Goal: Task Accomplishment & Management: Use online tool/utility

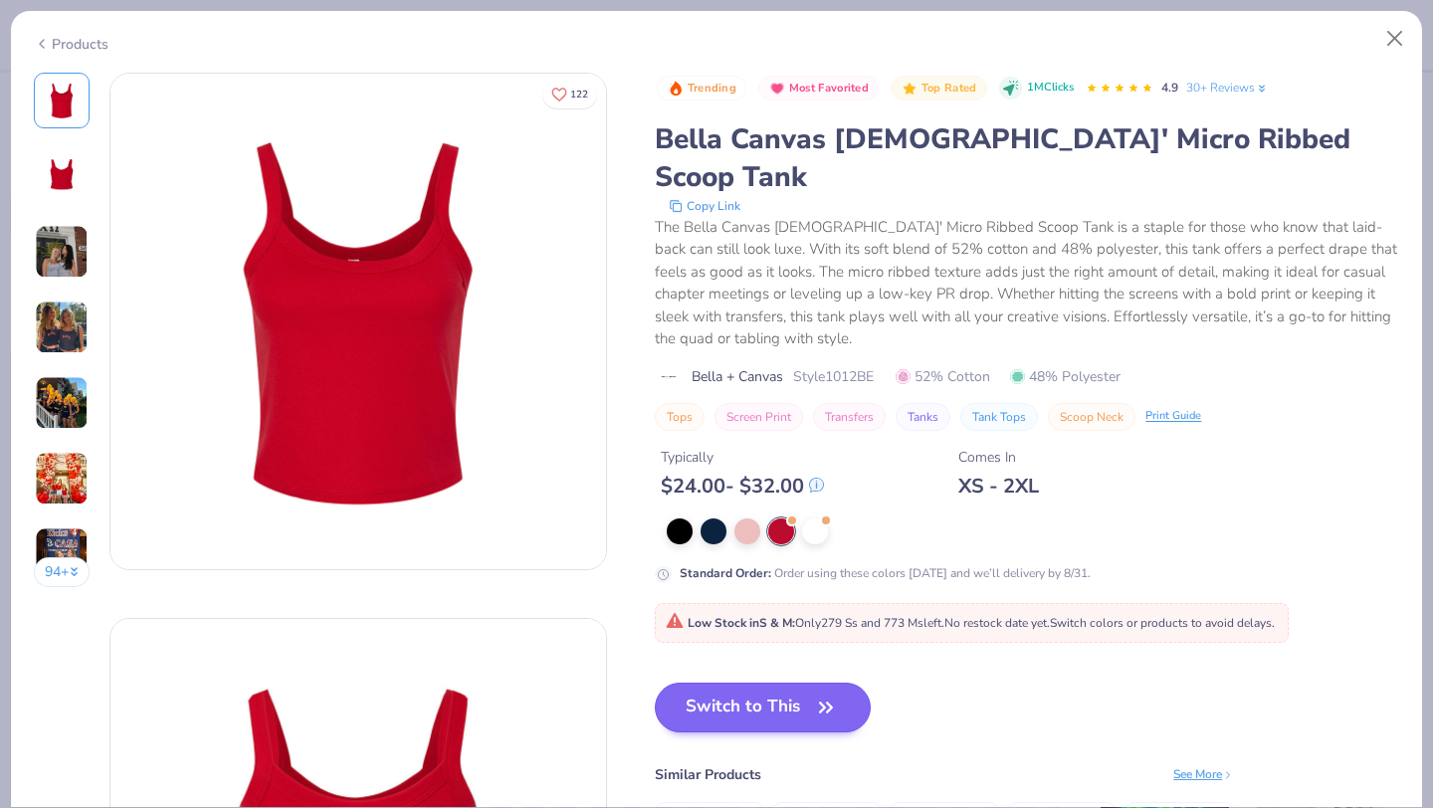
click at [763, 683] on button "Switch to This" at bounding box center [763, 708] width 216 height 50
click at [749, 683] on button "Switch to This" at bounding box center [763, 708] width 216 height 50
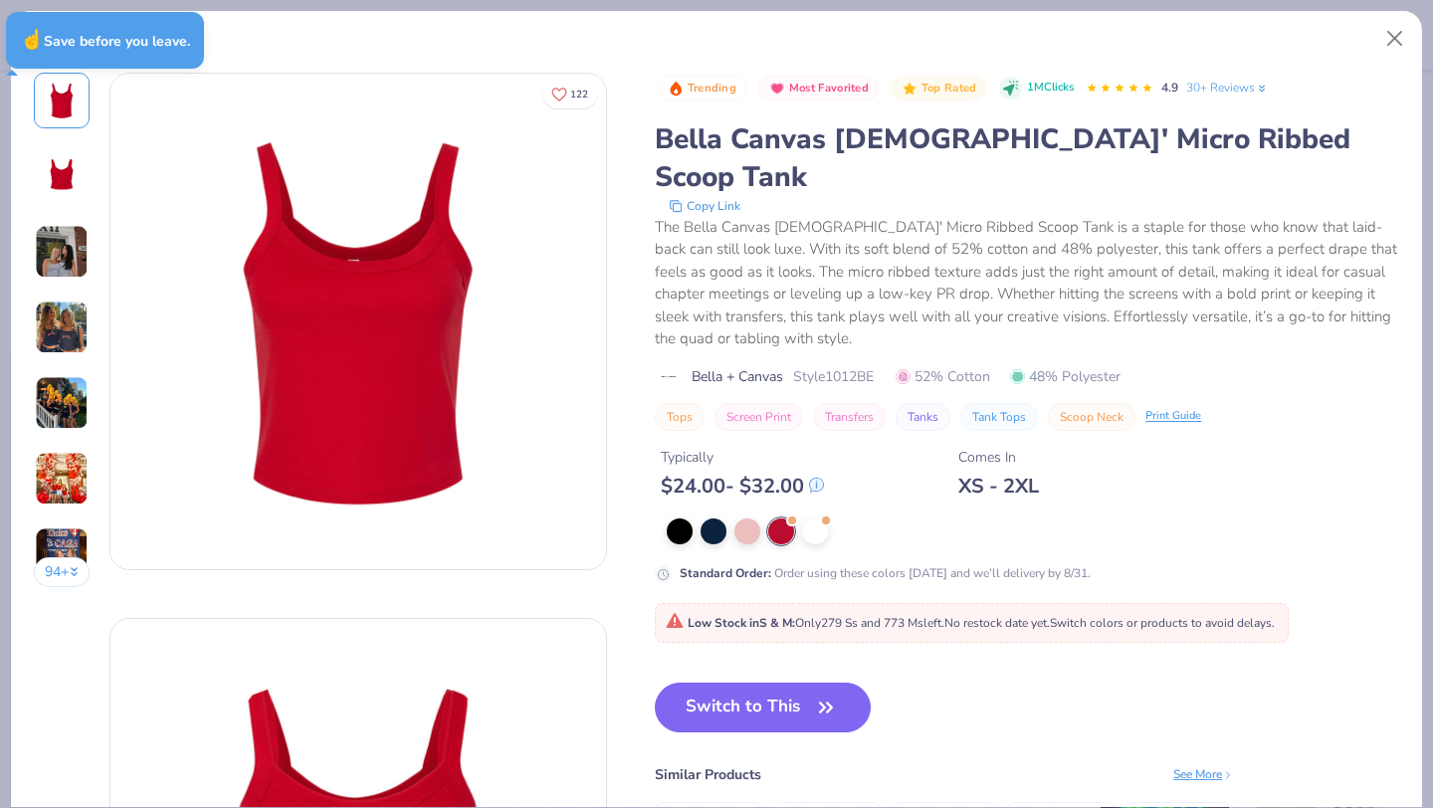
type textarea "x"
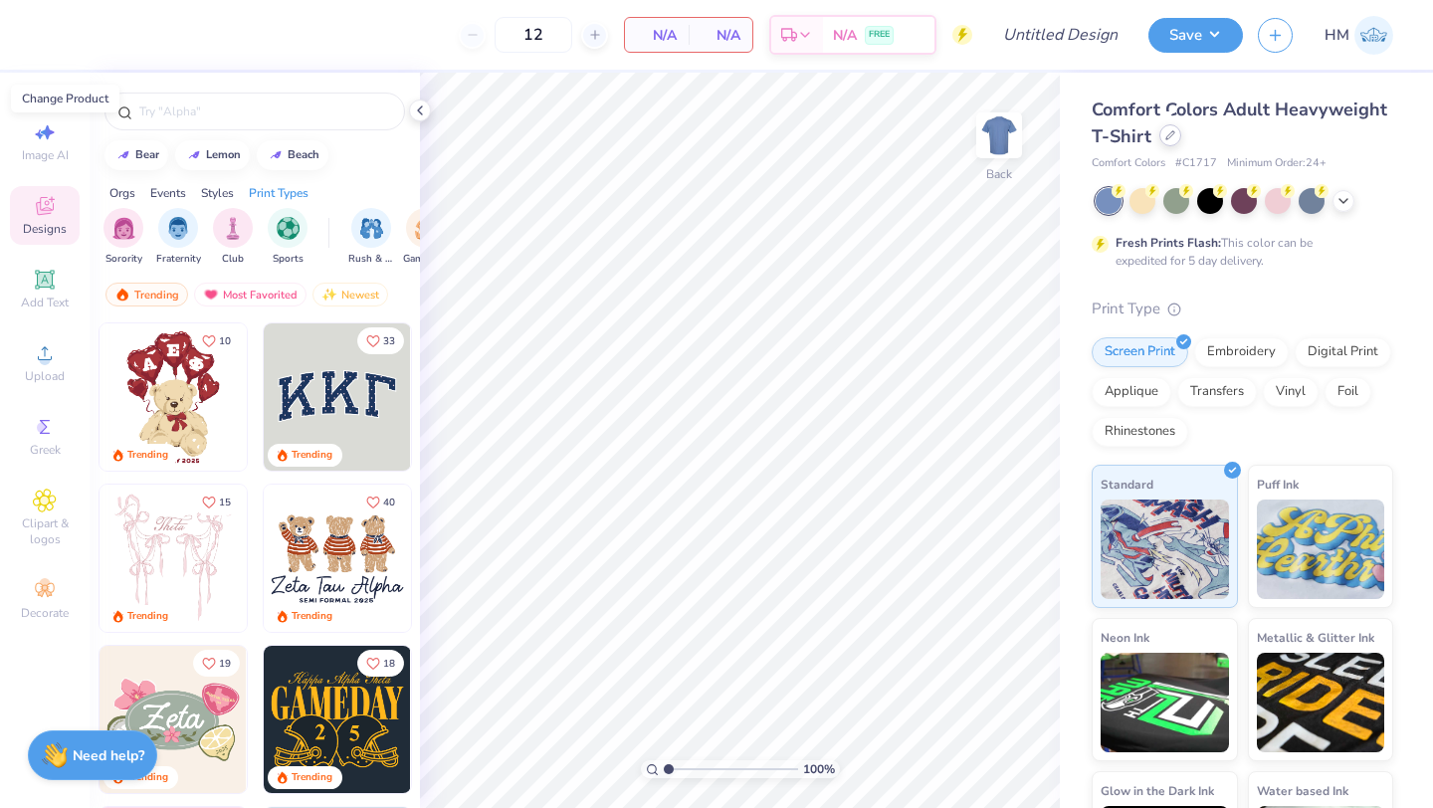
click at [1170, 140] on div at bounding box center [1171, 135] width 22 height 22
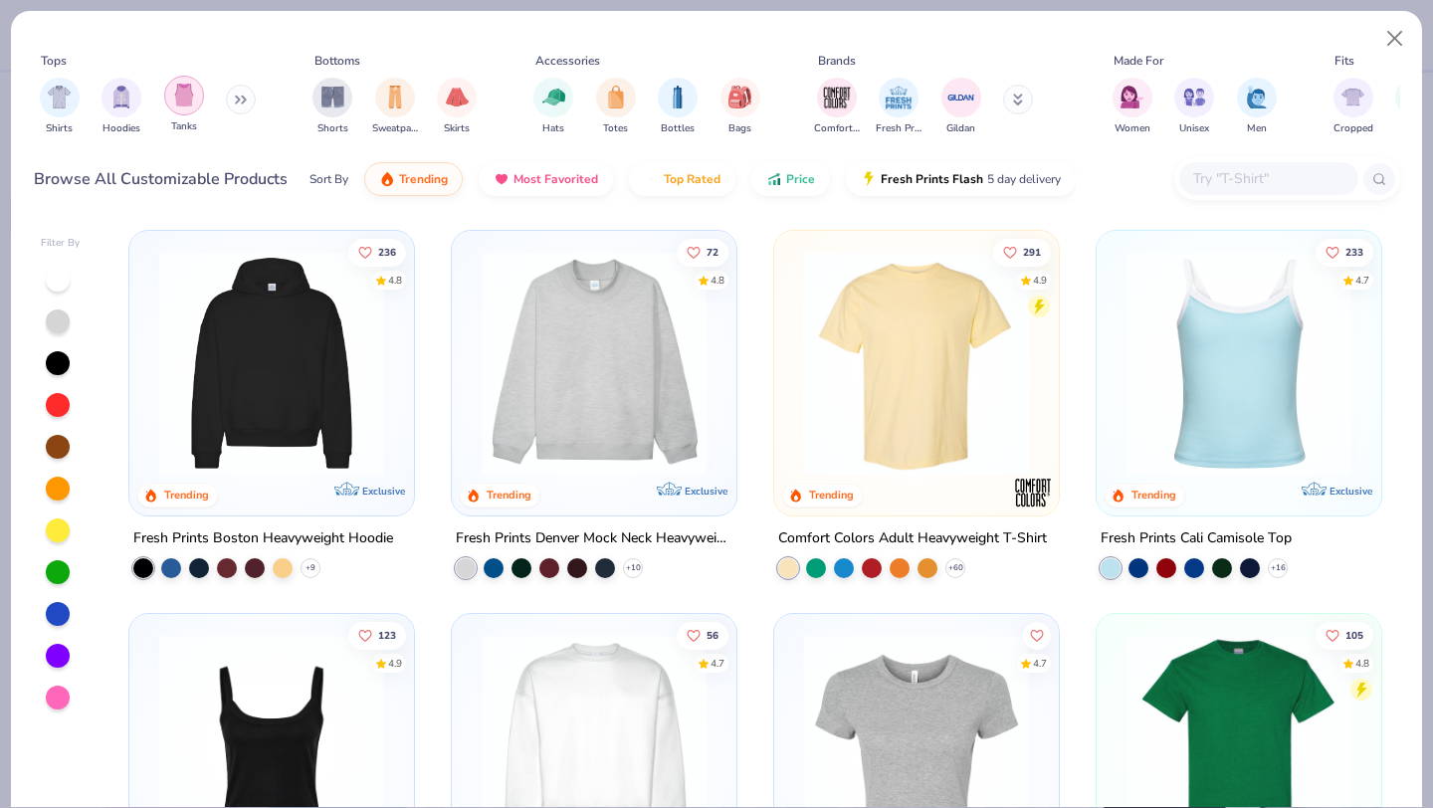
click at [180, 103] on img "filter for Tanks" at bounding box center [184, 95] width 22 height 23
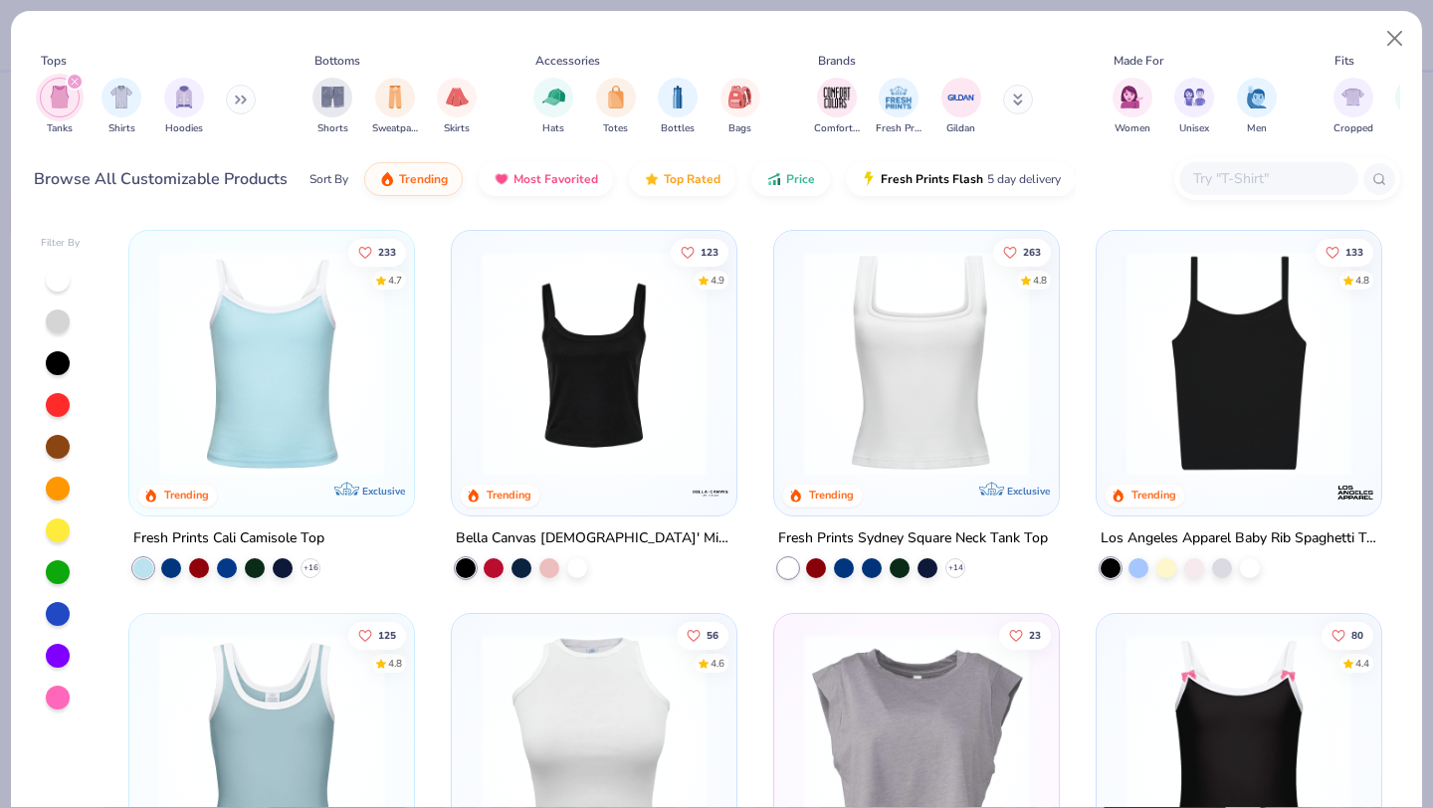
scroll to position [102, 0]
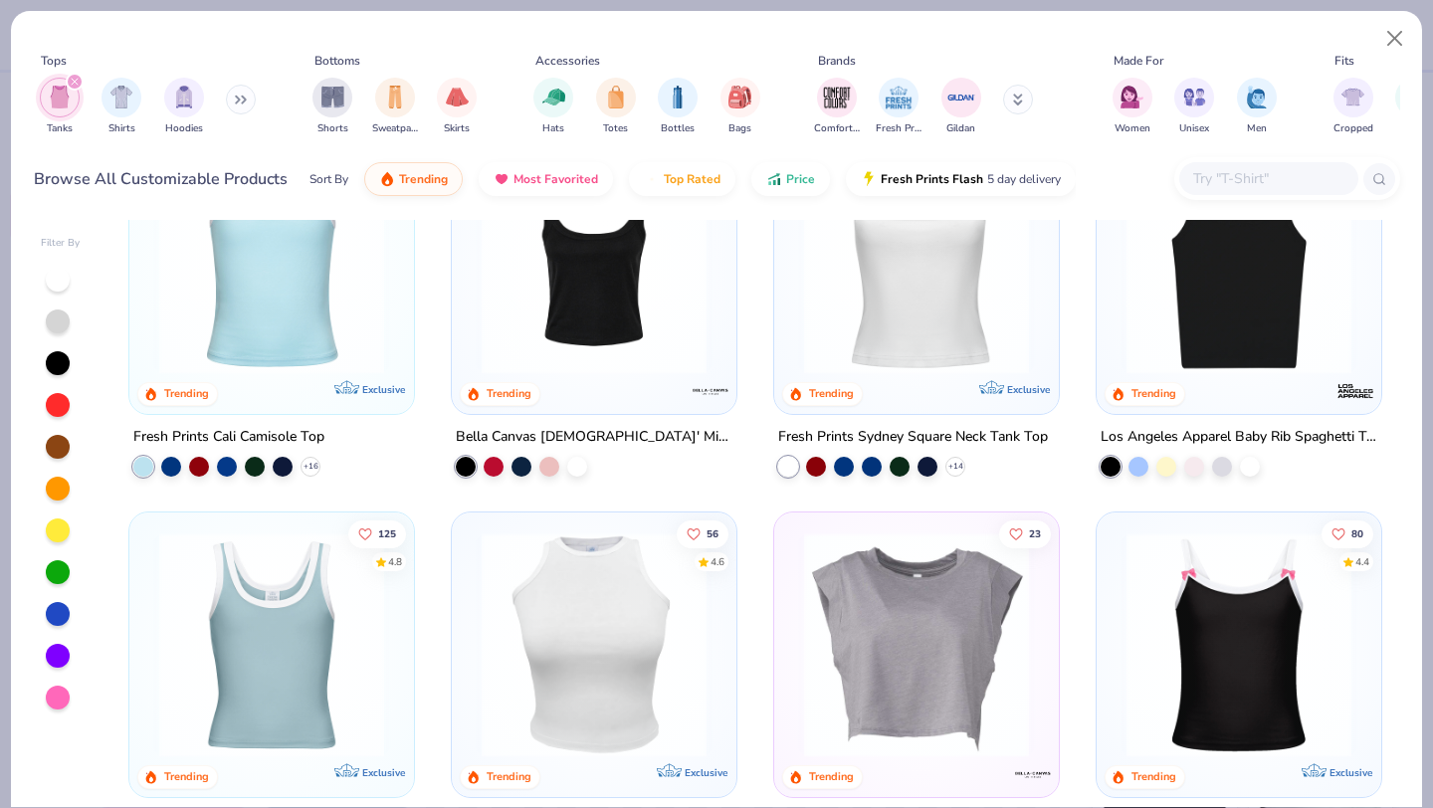
click at [647, 356] on img at bounding box center [594, 261] width 245 height 225
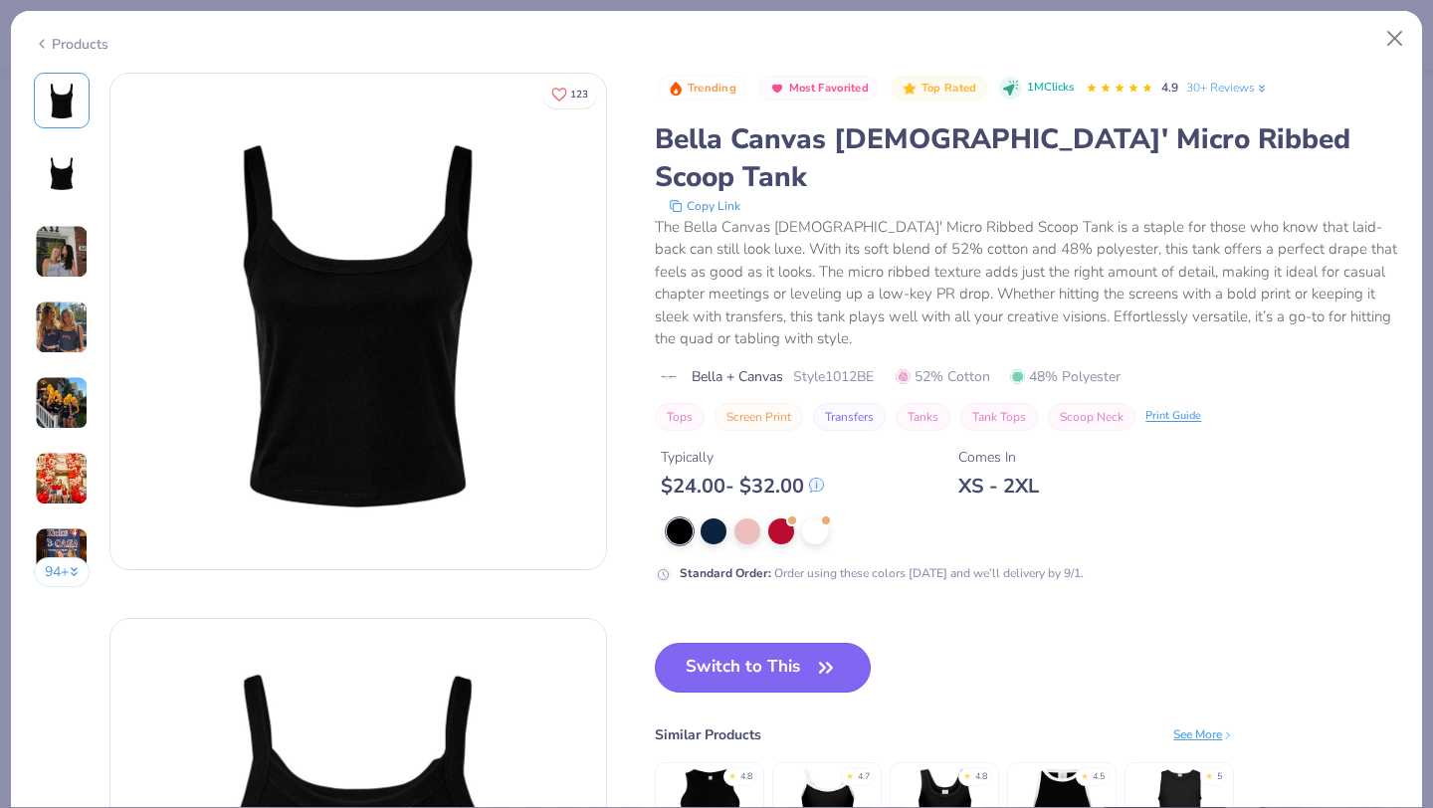
click at [745, 643] on button "Switch to This" at bounding box center [763, 668] width 216 height 50
click at [778, 517] on div at bounding box center [781, 530] width 26 height 26
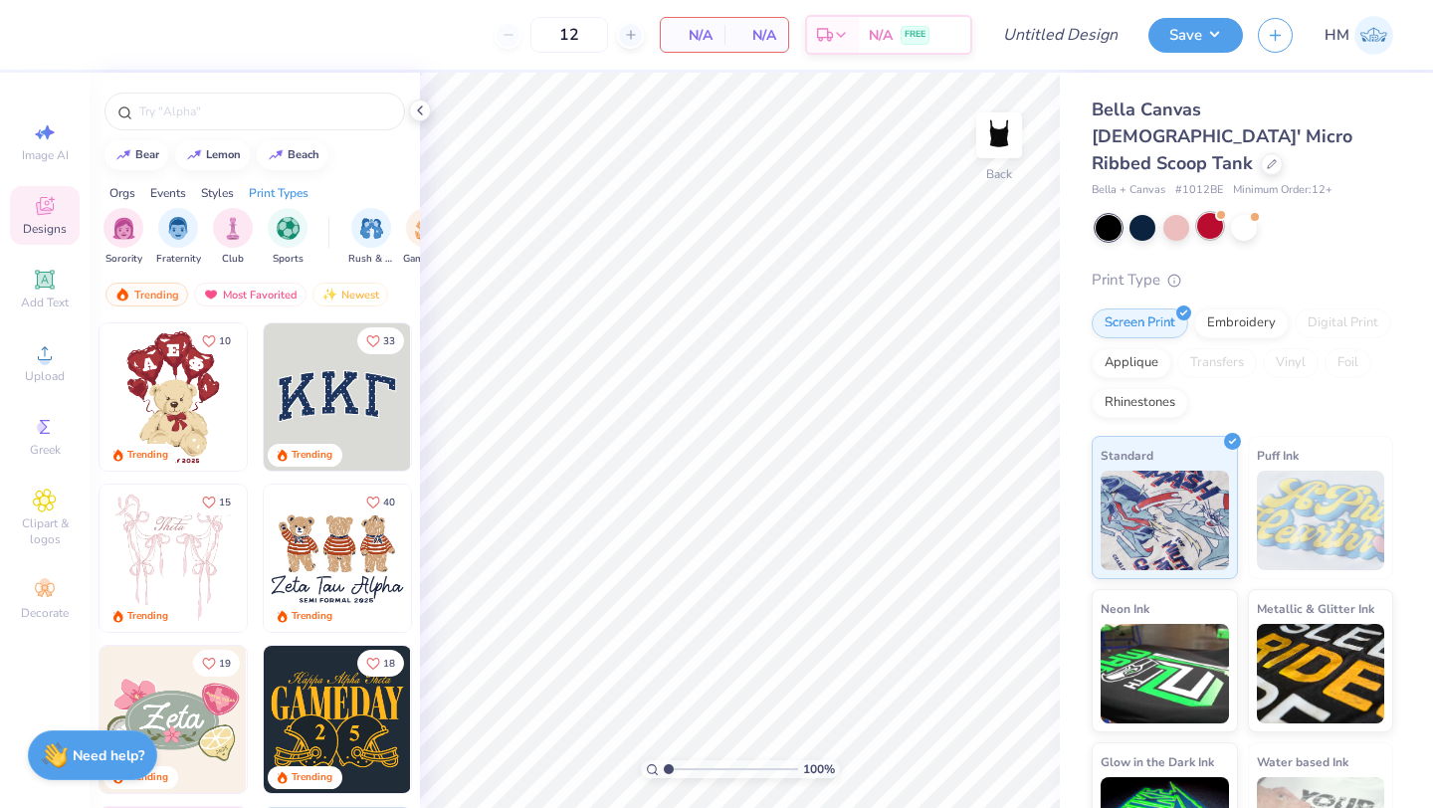
click at [1207, 213] on div at bounding box center [1210, 226] width 26 height 26
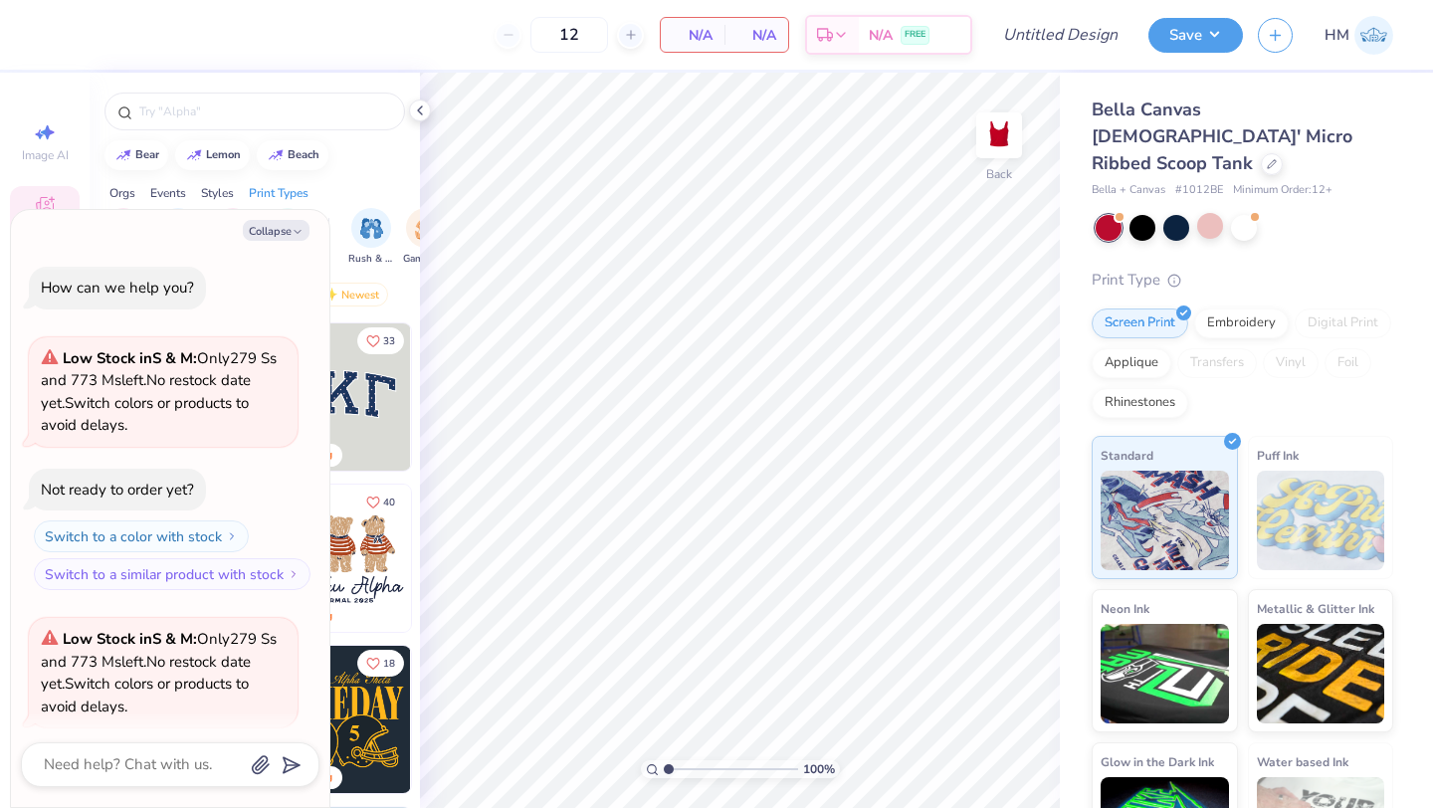
scroll to position [154, 0]
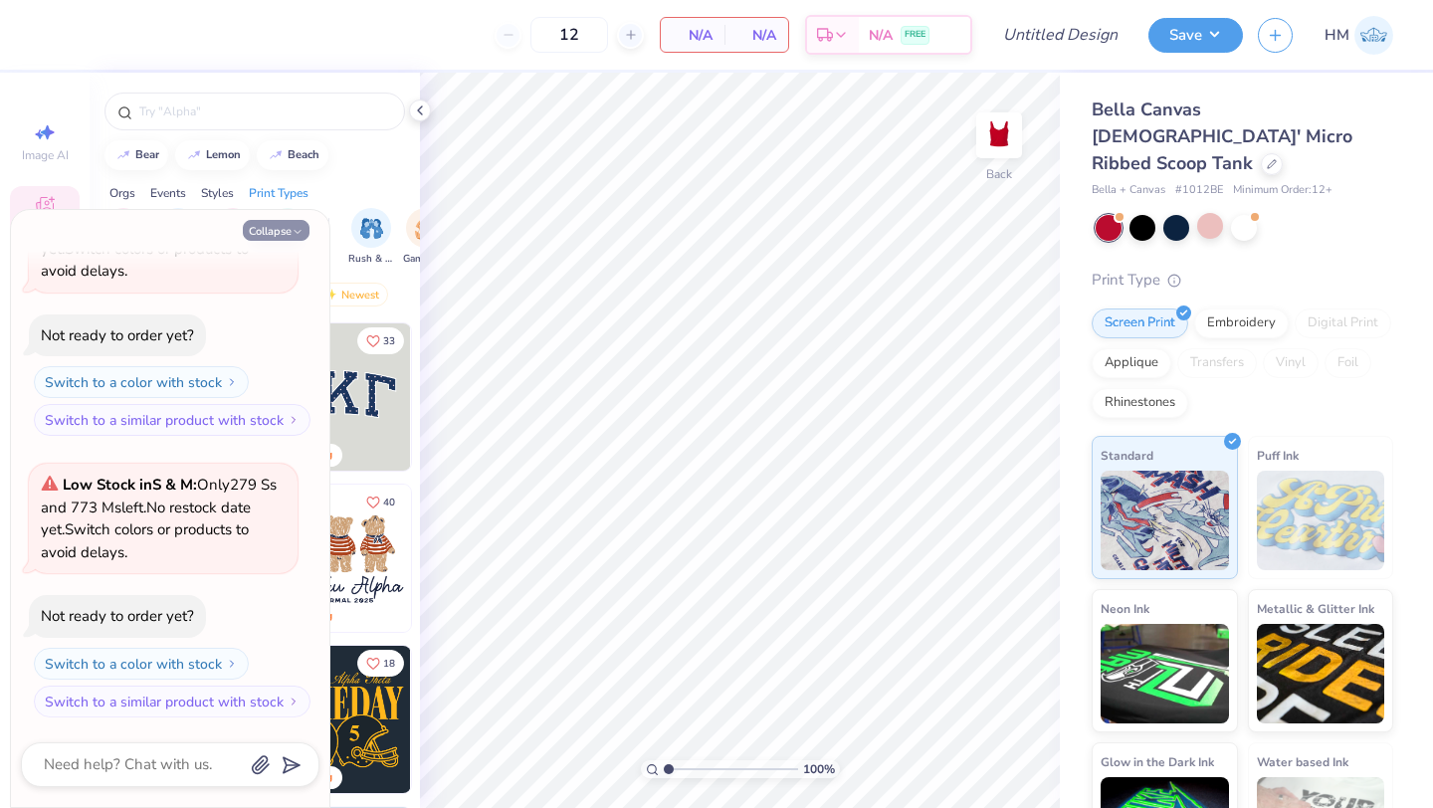
click at [296, 228] on icon "button" at bounding box center [298, 232] width 12 height 12
type textarea "x"
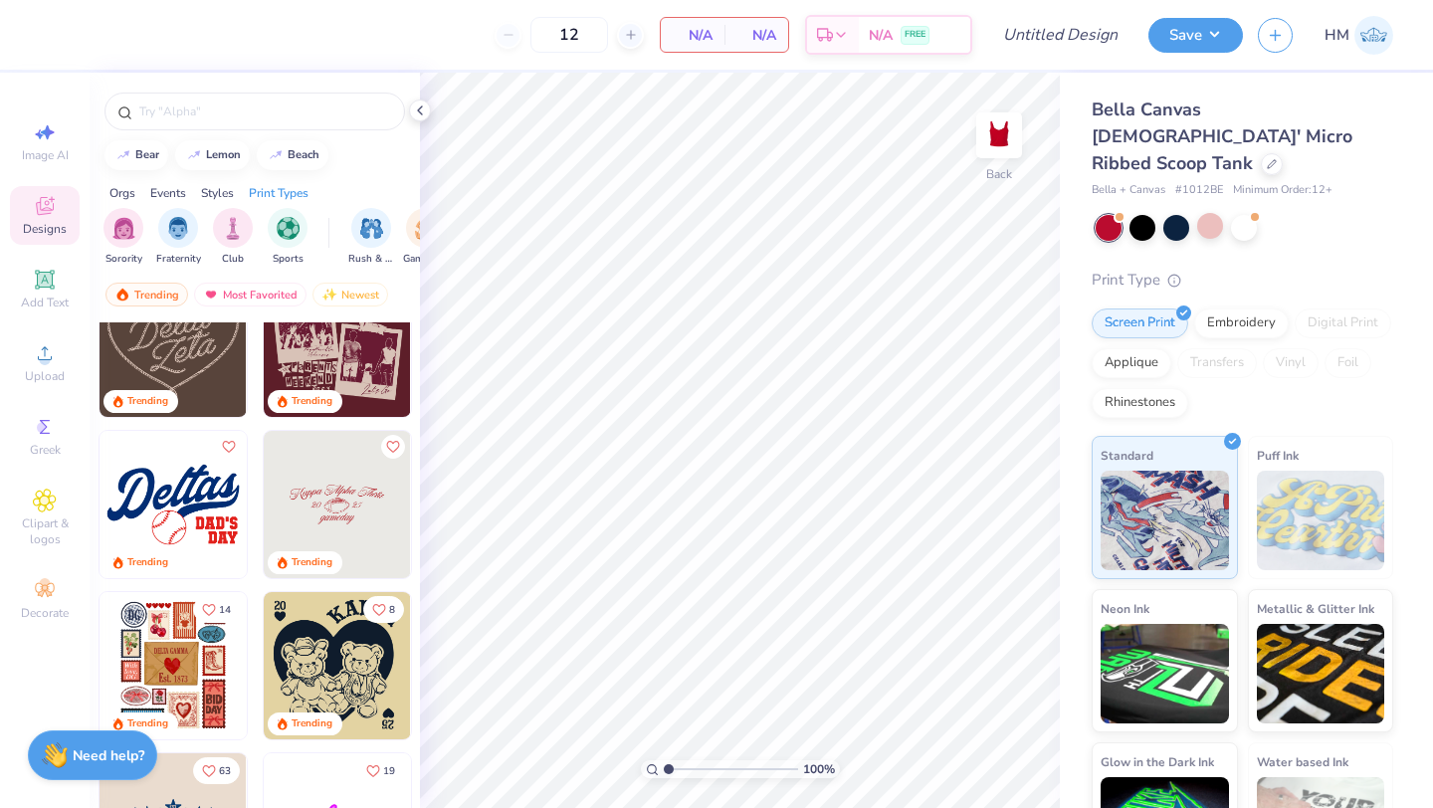
scroll to position [1507, 0]
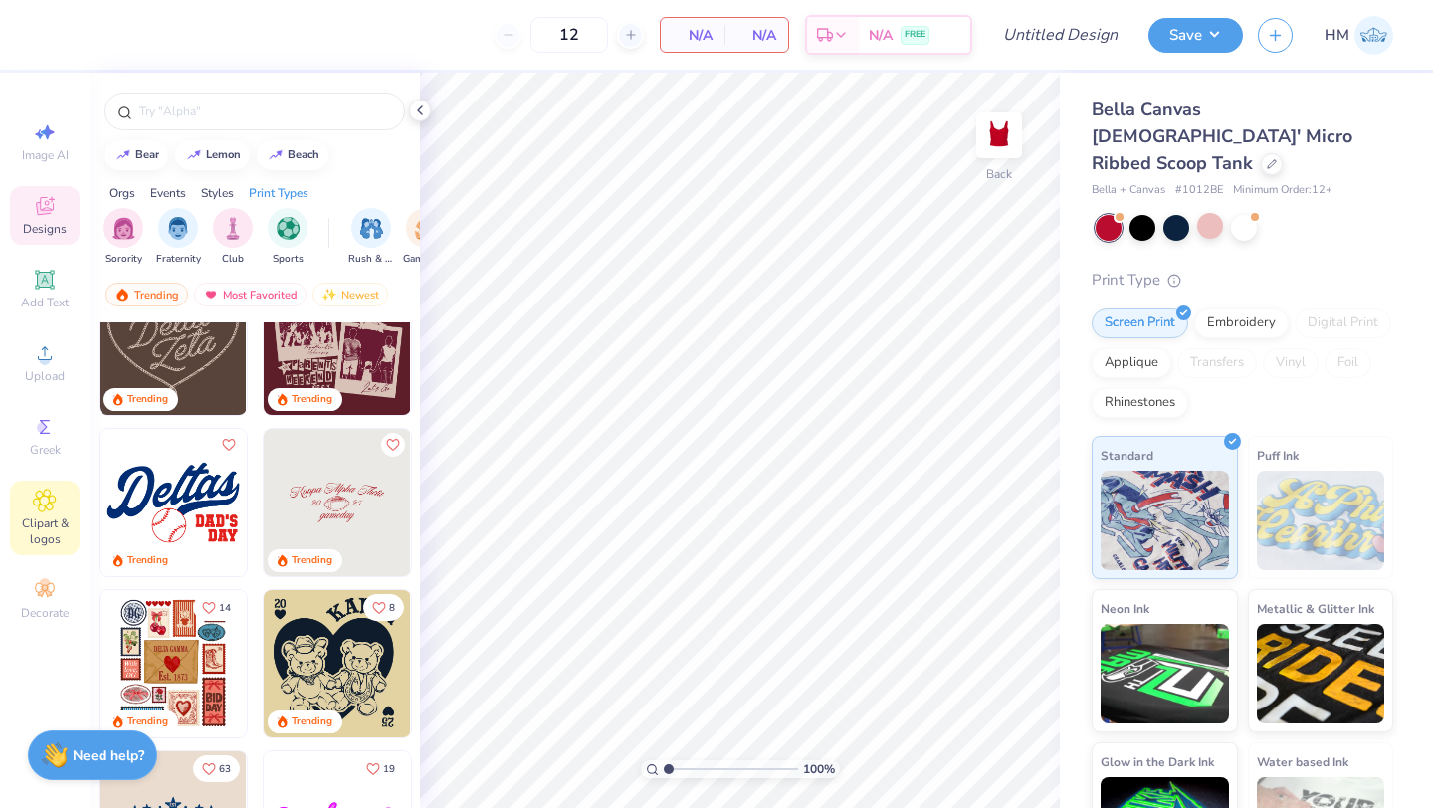
click at [43, 503] on icon at bounding box center [45, 501] width 10 height 10
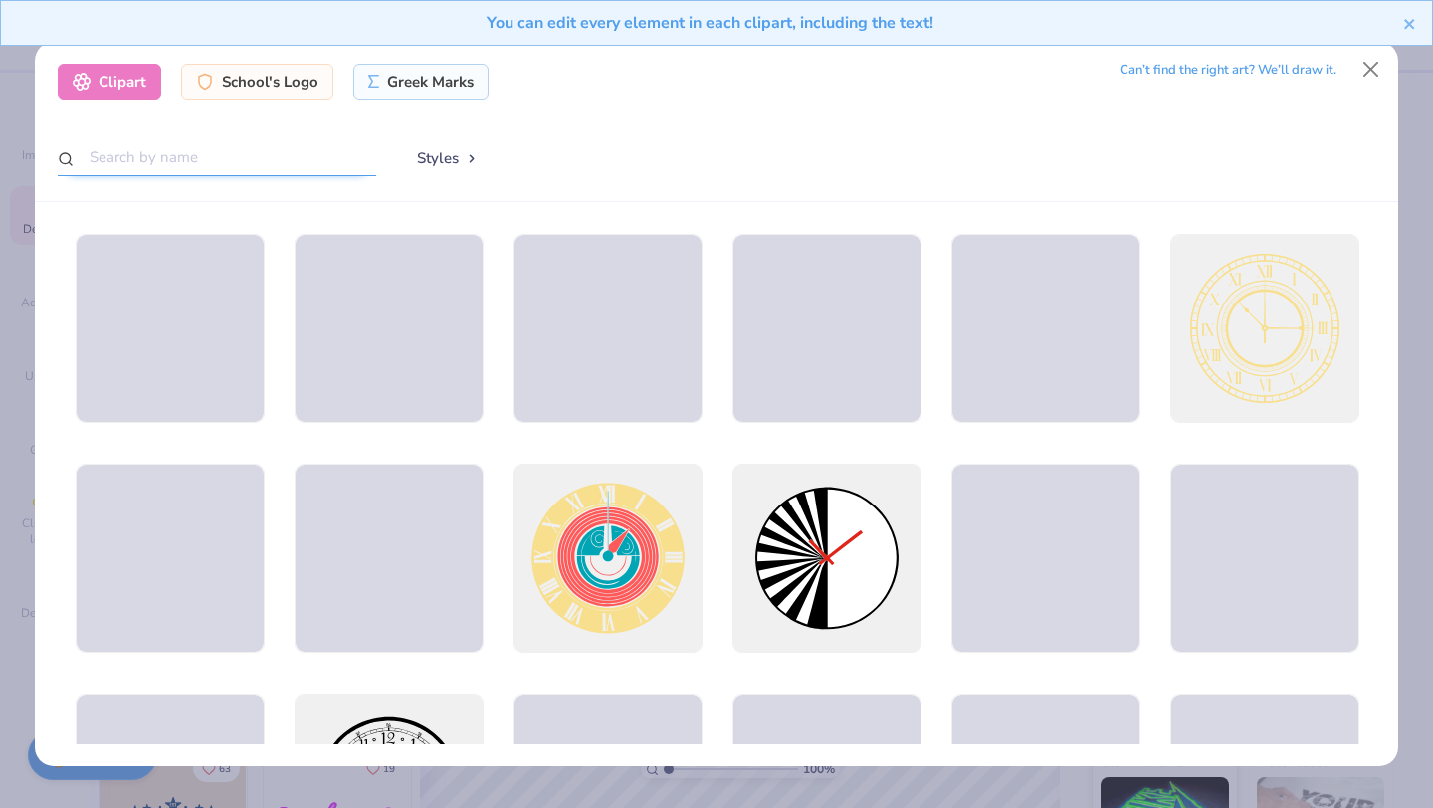
click at [173, 158] on input "text" at bounding box center [217, 157] width 319 height 37
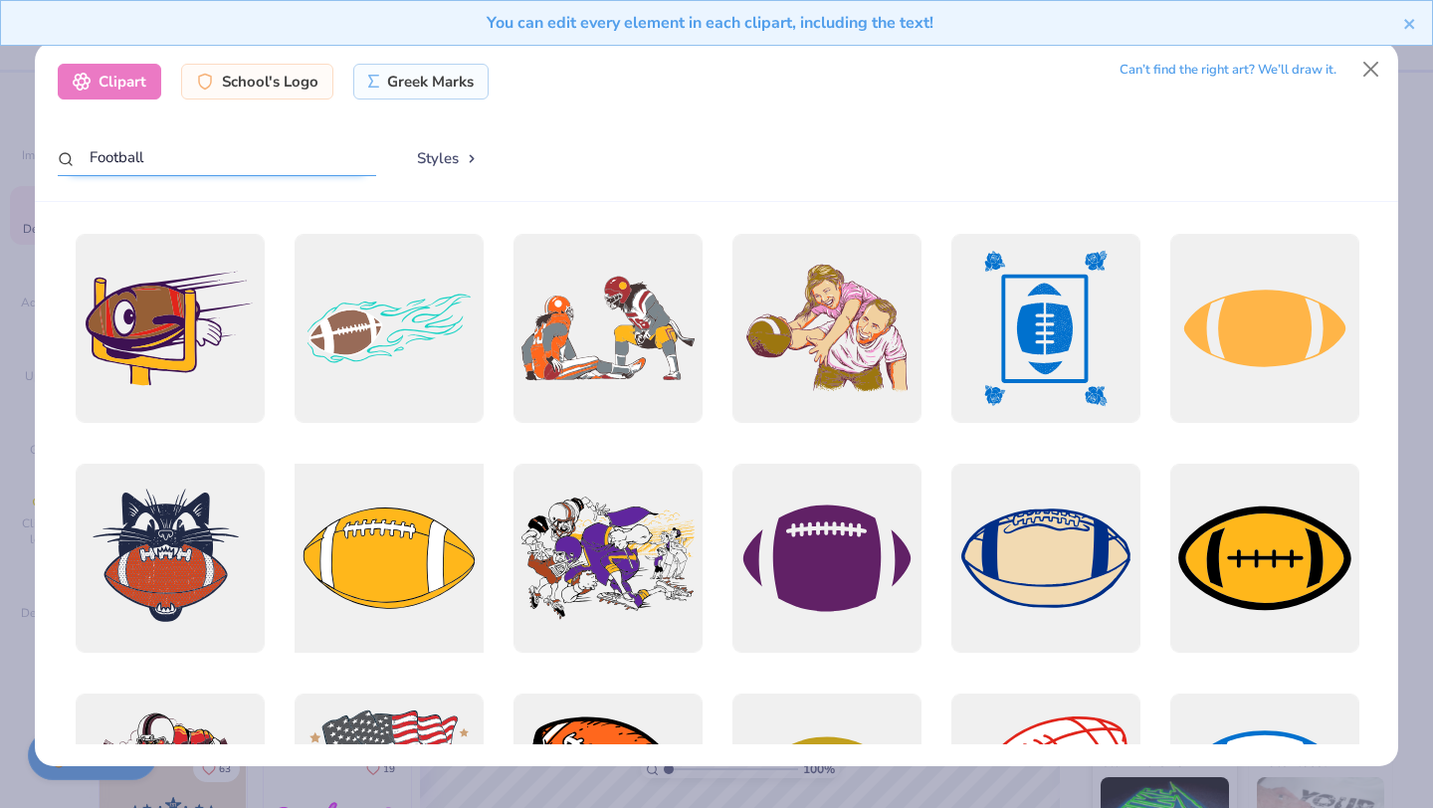
type input "Football"
click at [398, 563] on div at bounding box center [389, 559] width 208 height 208
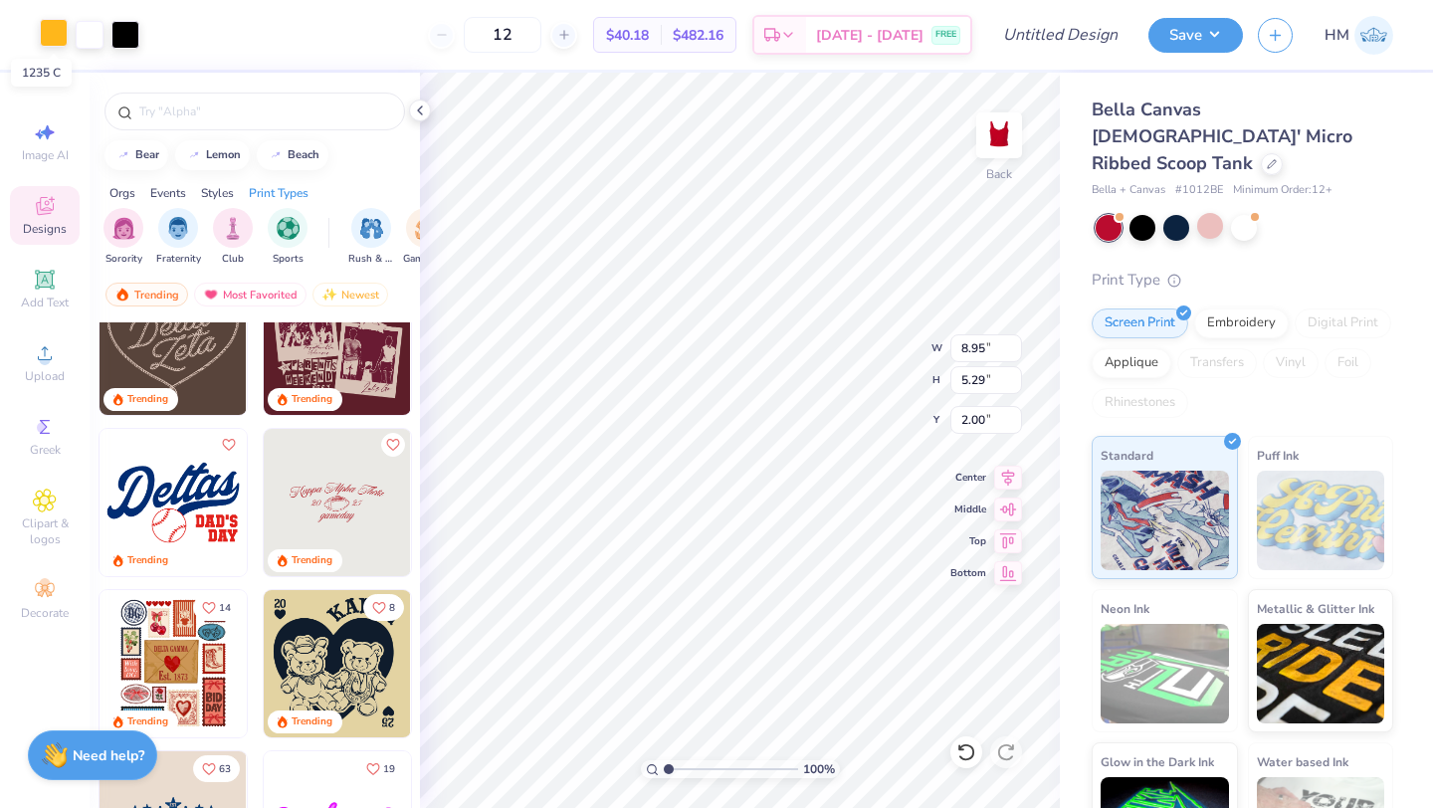
click at [54, 33] on div at bounding box center [54, 33] width 28 height 28
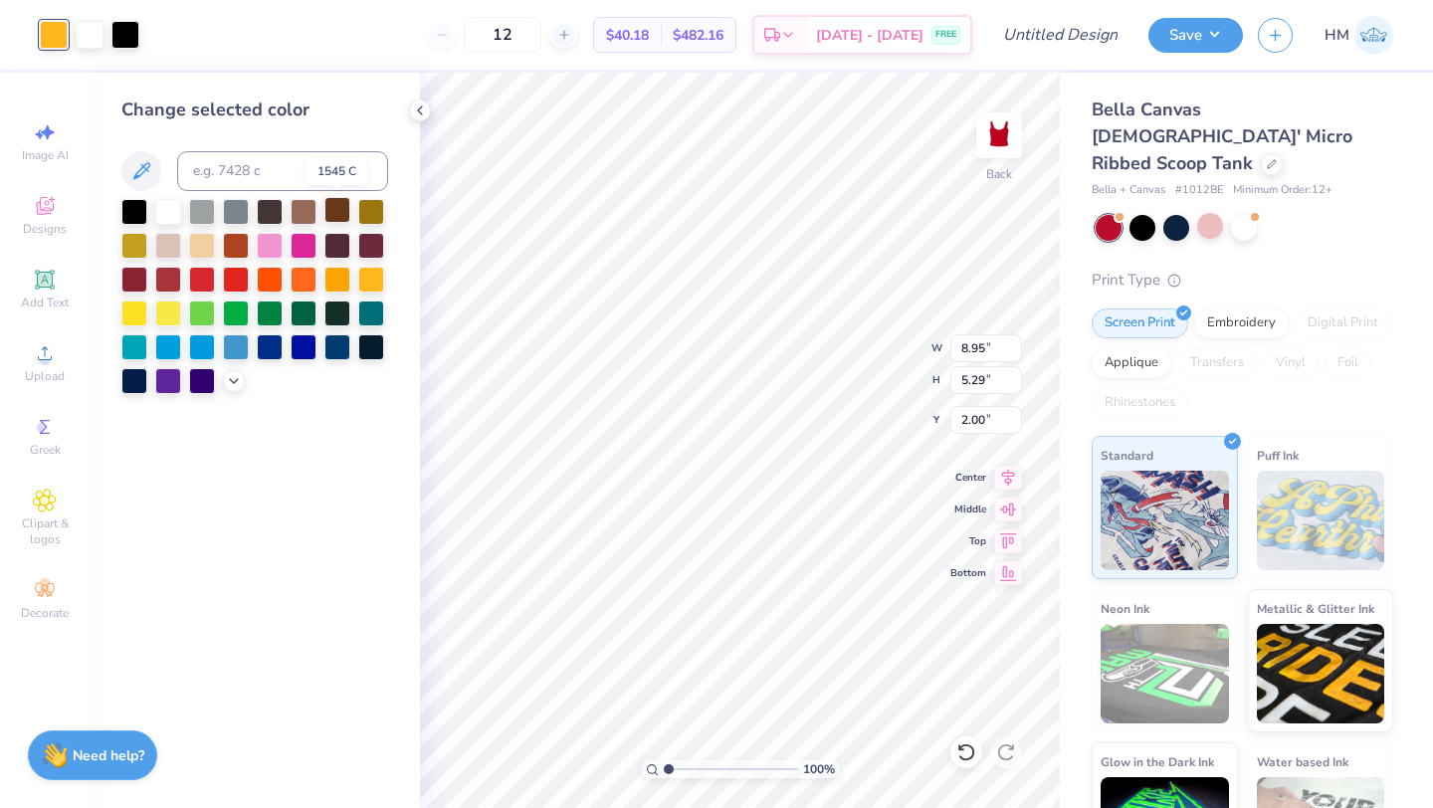
click at [330, 203] on div at bounding box center [337, 210] width 26 height 26
type input "3.79"
type input "2.24"
type input "5.05"
type input "2.60"
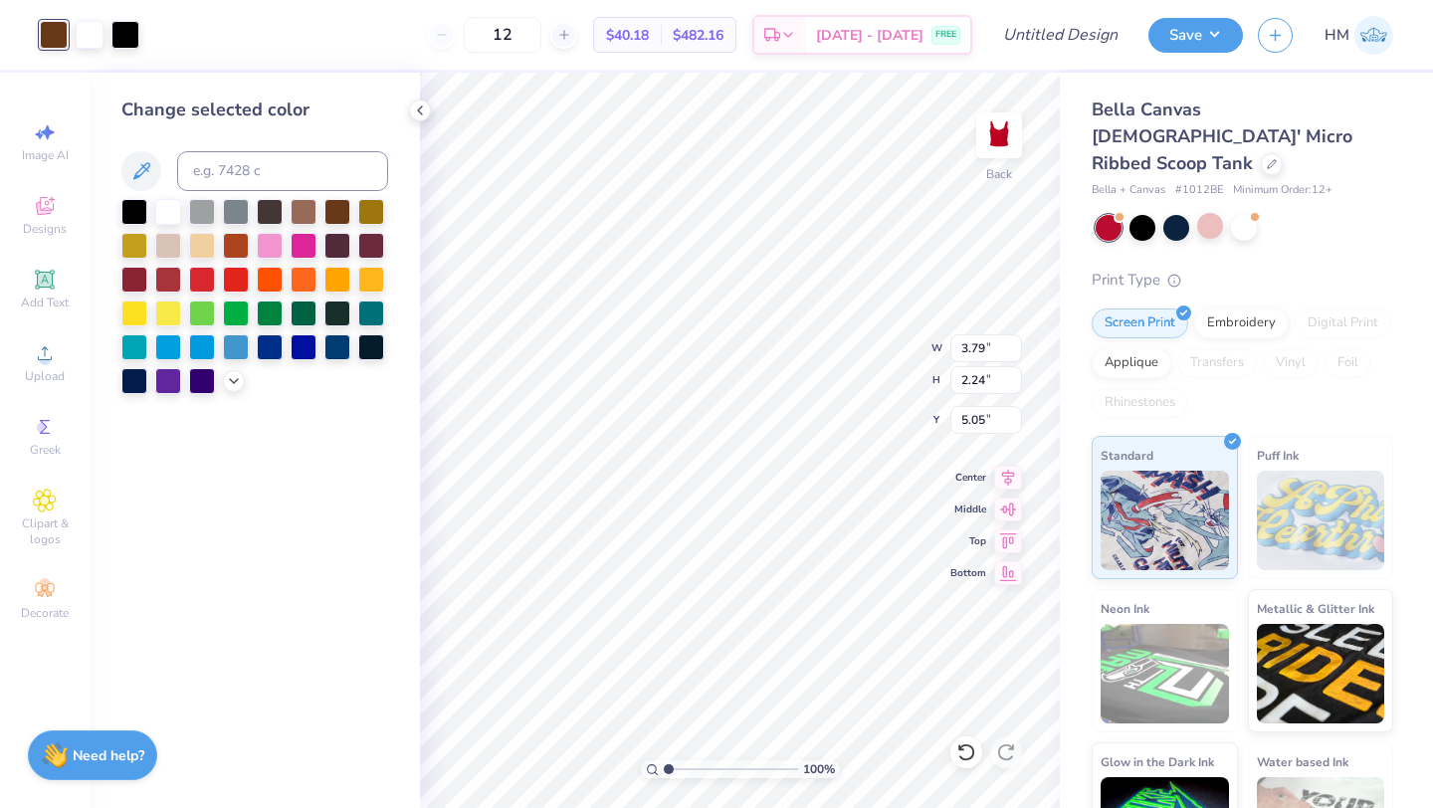
type input "3.29"
type input "2.00"
type input "1.70"
type input "2.15"
type input "2.00"
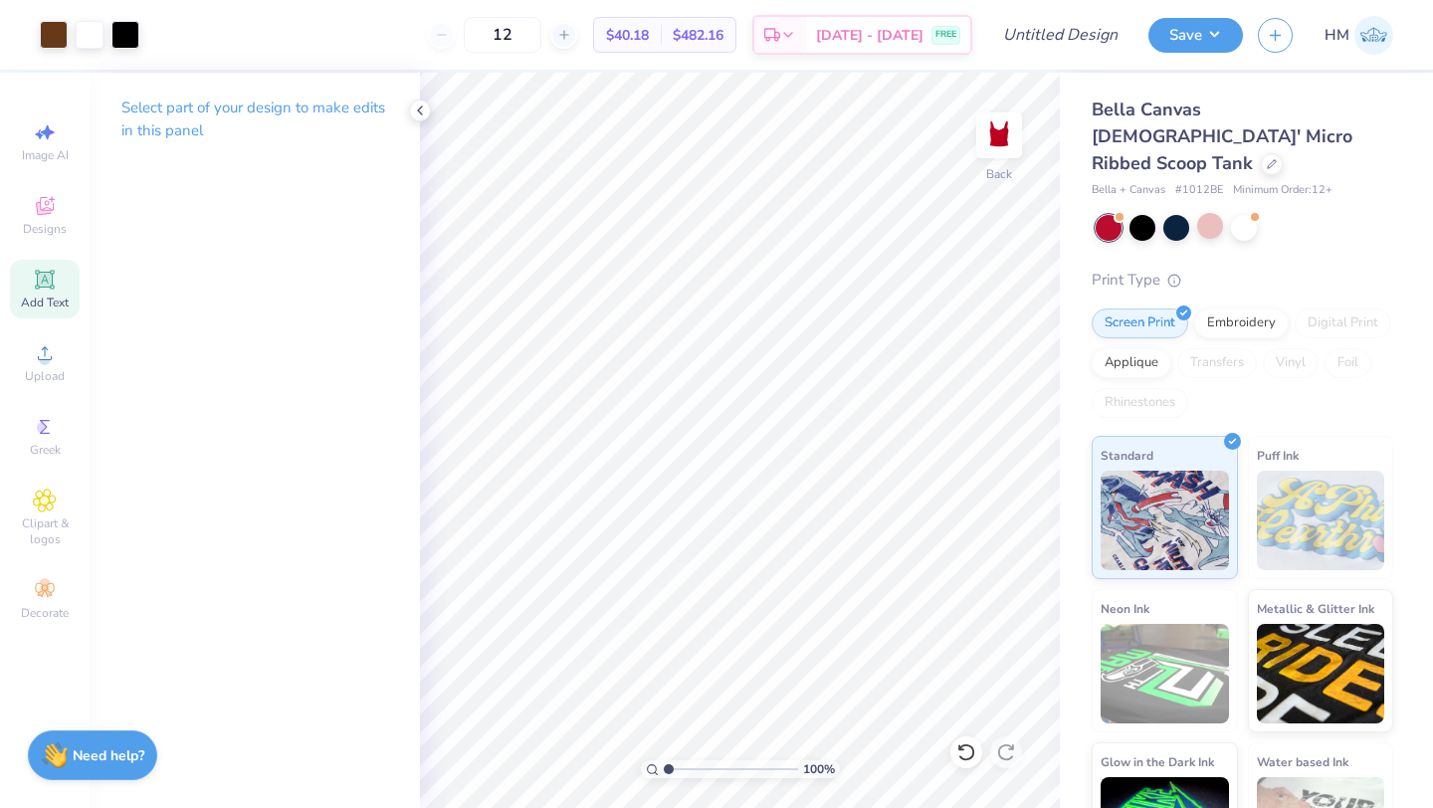
click at [46, 301] on span "Add Text" at bounding box center [45, 303] width 48 height 16
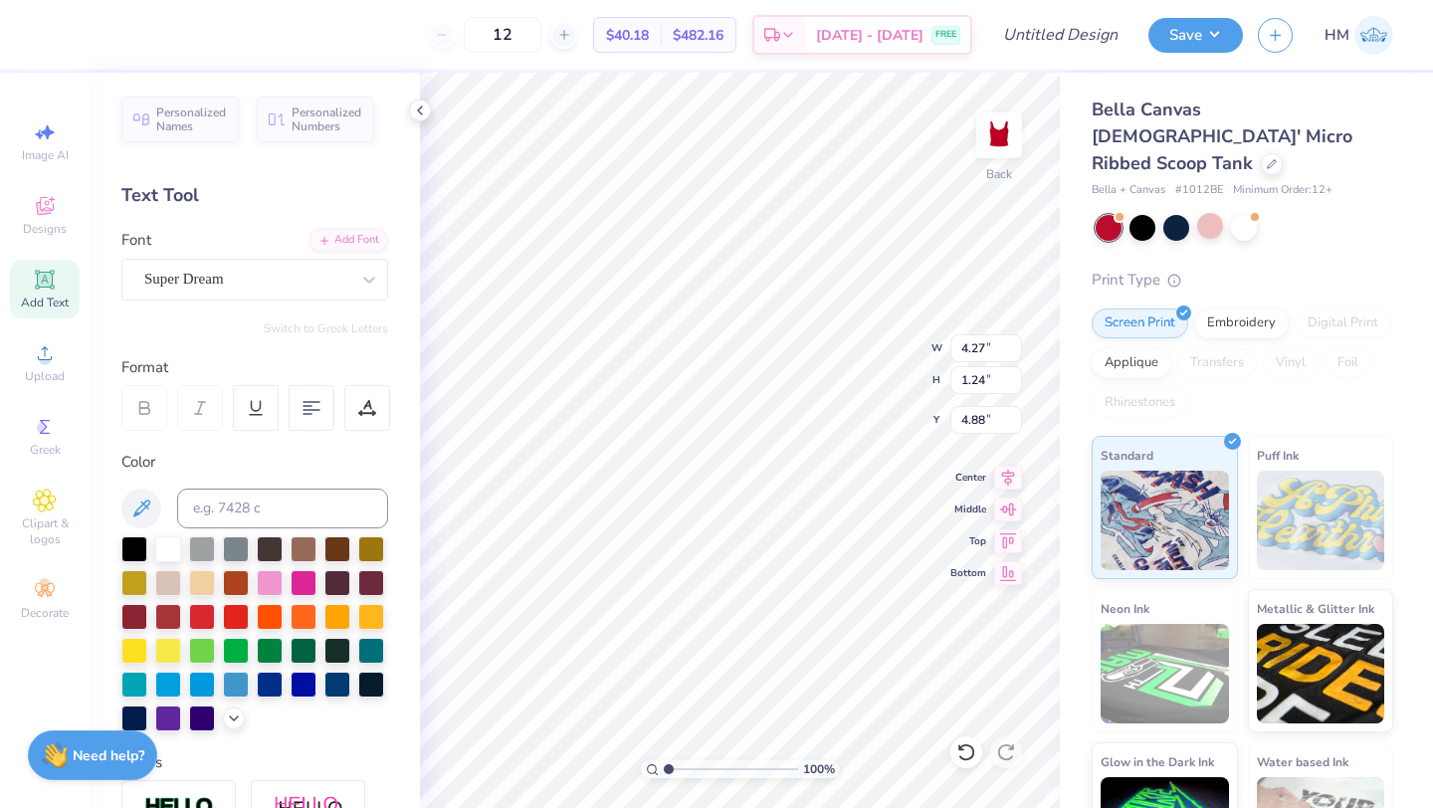
type textarea "T"
type textarea "Alpha Epsilon Phi"
type input "6.98"
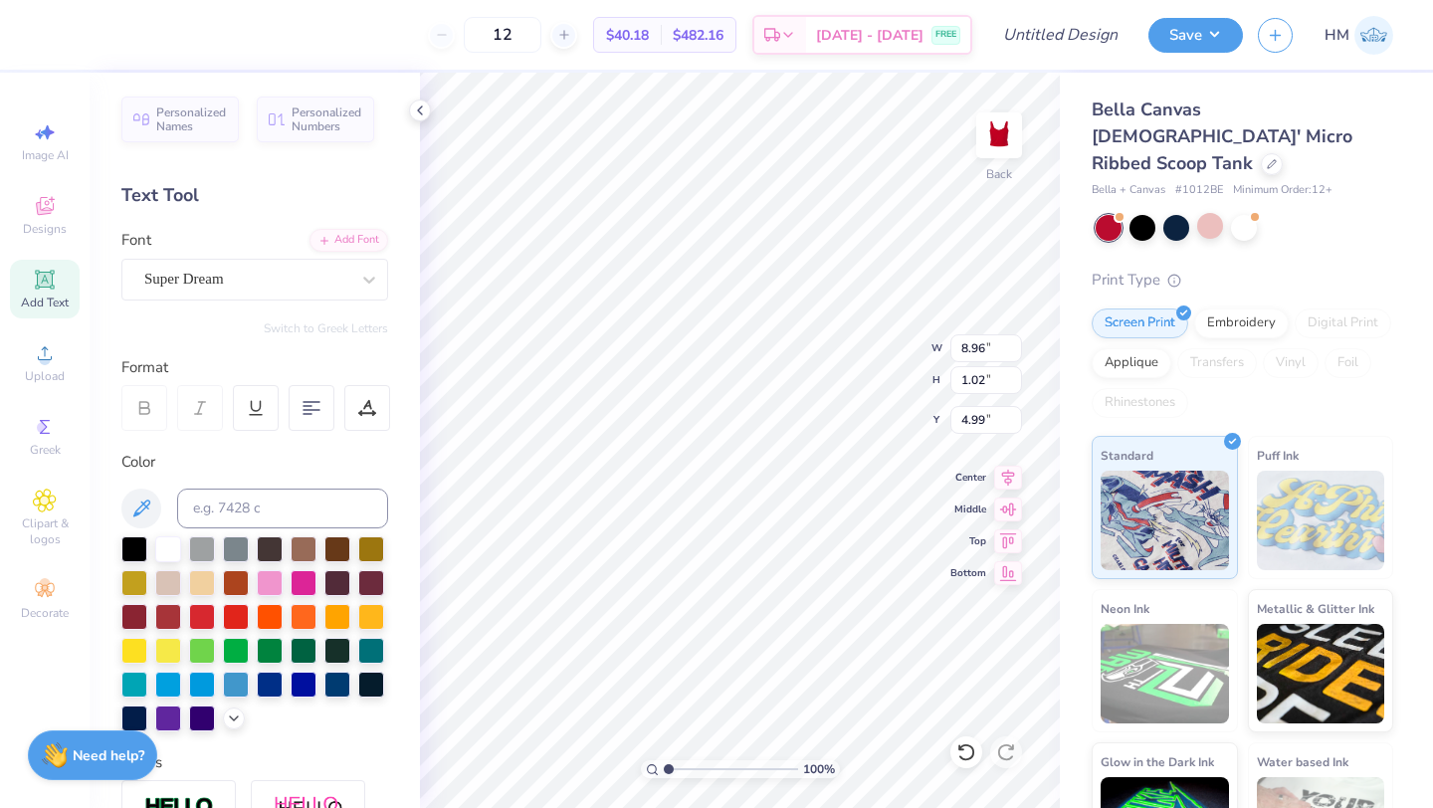
type input "0.80"
type input "5.10"
click at [231, 290] on div at bounding box center [246, 279] width 205 height 27
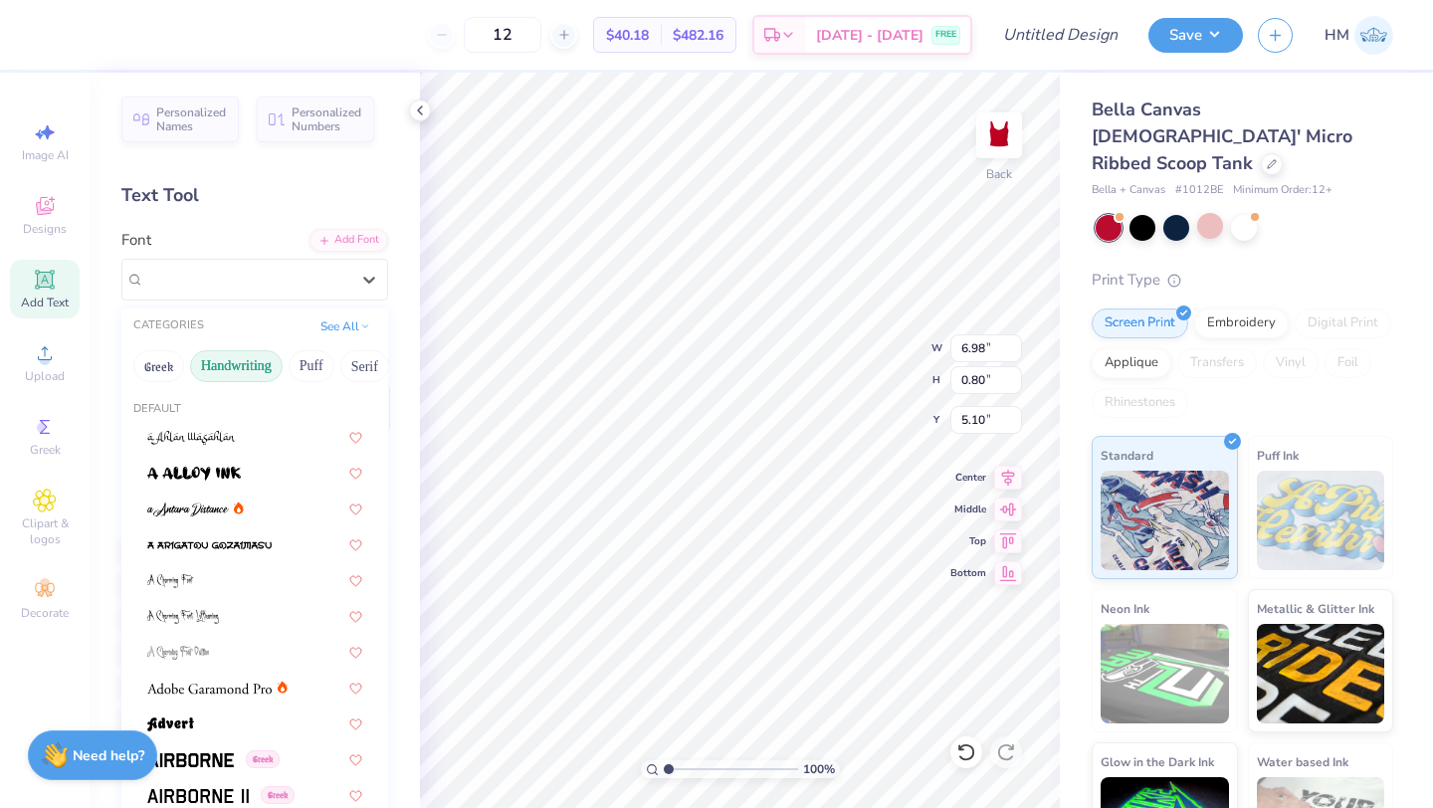
click at [243, 364] on button "Handwriting" at bounding box center [236, 366] width 93 height 32
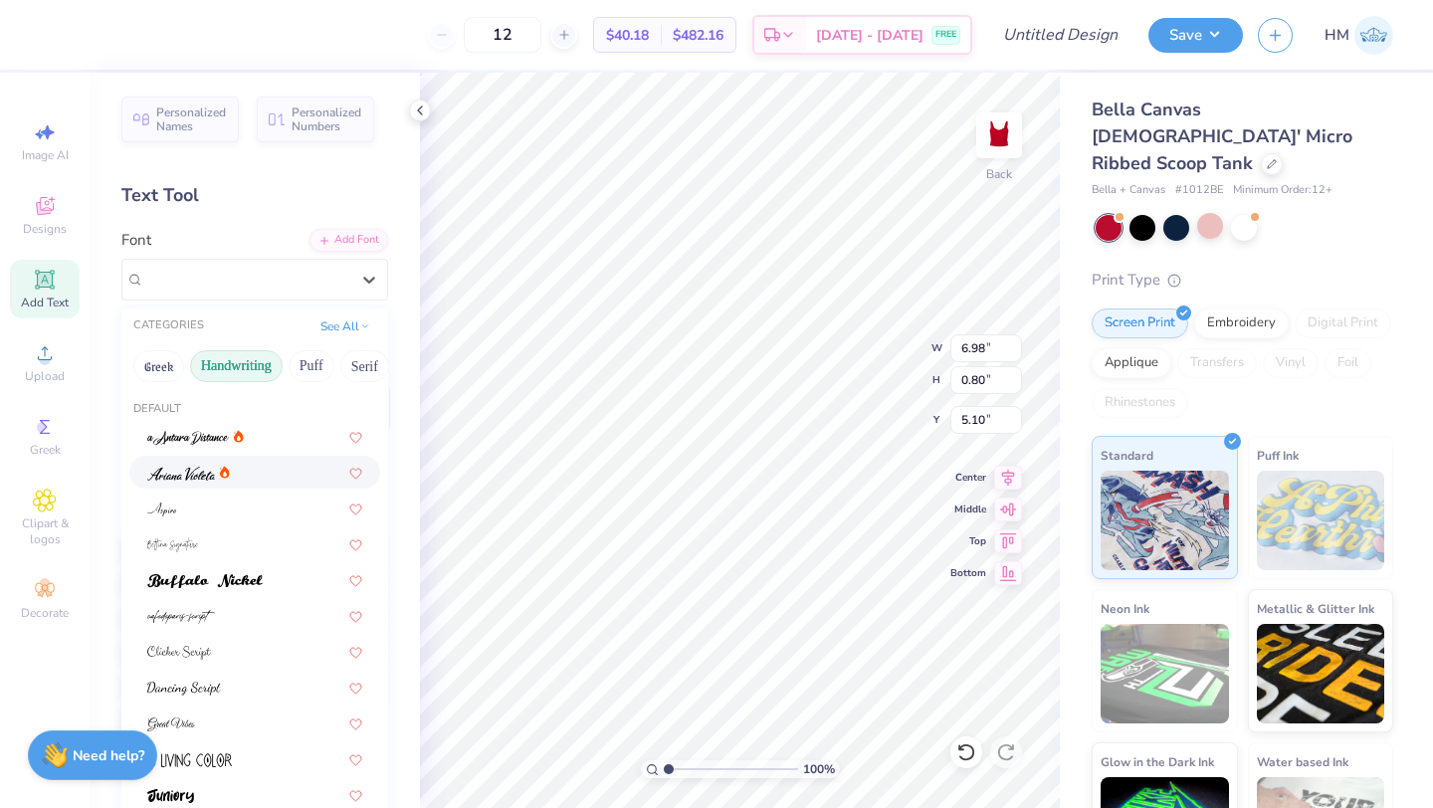
click at [277, 470] on div at bounding box center [254, 472] width 215 height 21
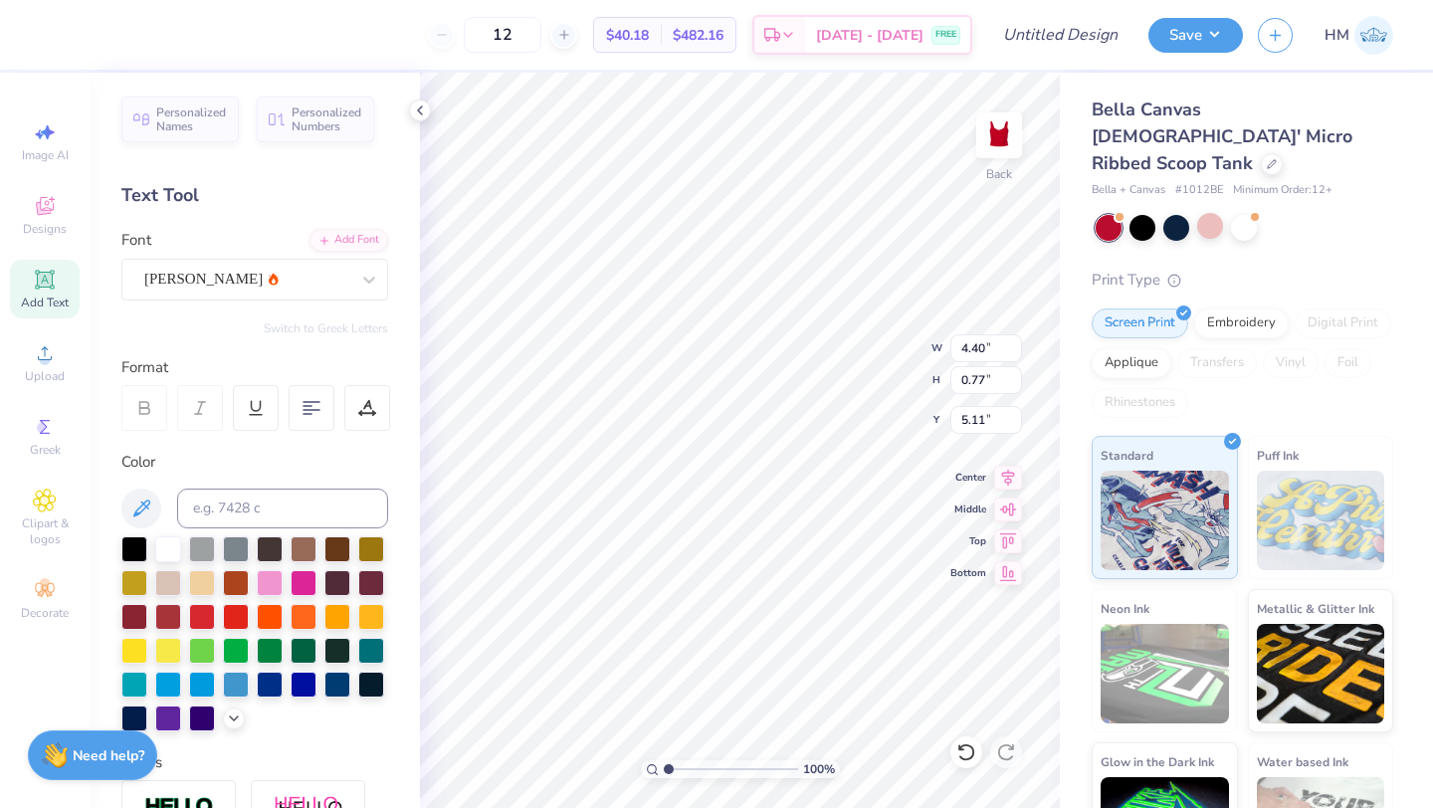
scroll to position [0, 4]
type input "5.10"
type input "0.89"
type input "3.08"
type input "5.68"
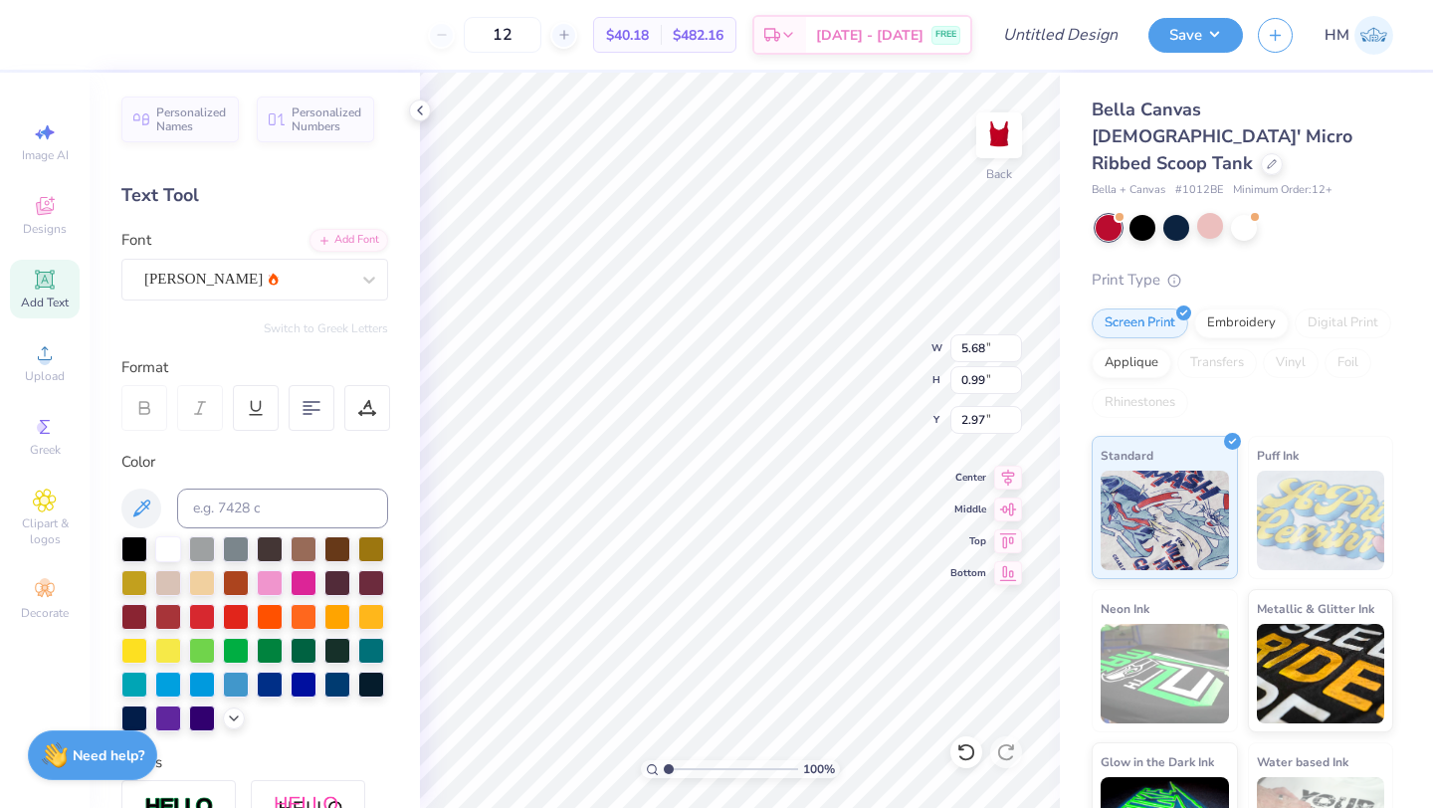
type input "0.99"
type input "2.97"
type input "2.84"
click at [68, 305] on span "Add Text" at bounding box center [45, 303] width 48 height 16
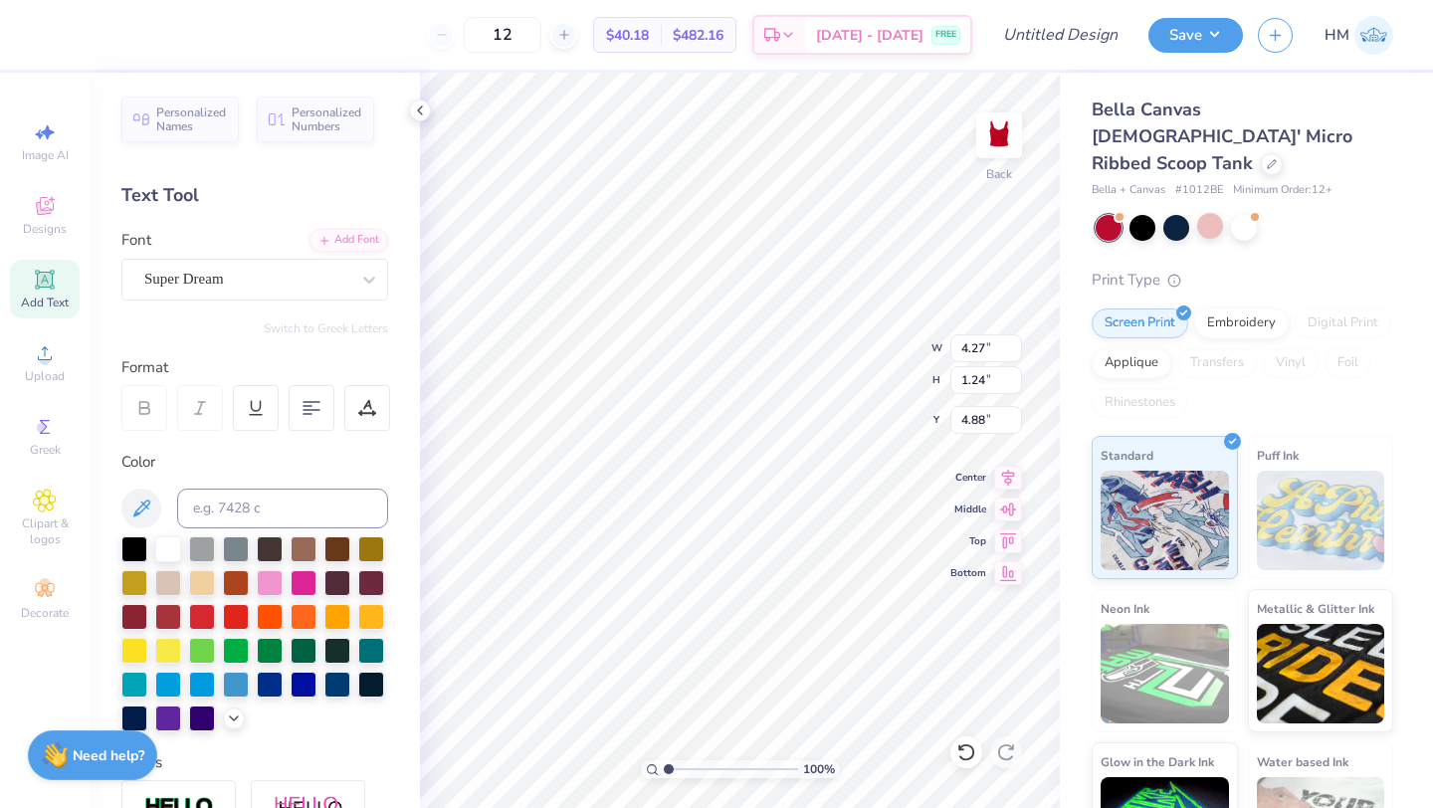
type textarea "Homecoming 2025"
click at [287, 280] on div "Super Dream" at bounding box center [246, 279] width 209 height 31
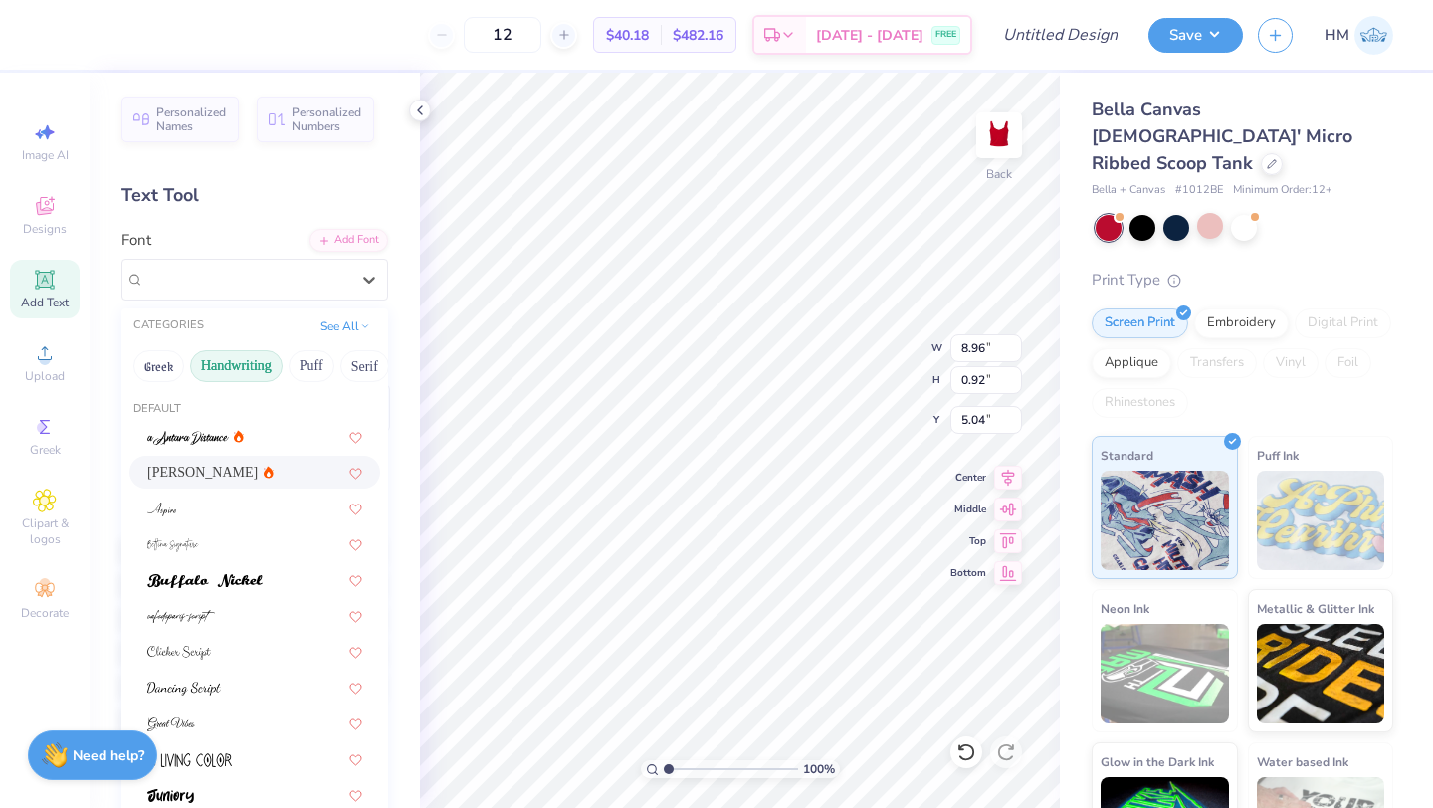
click at [217, 469] on div "Ariana Violeta" at bounding box center [254, 472] width 215 height 21
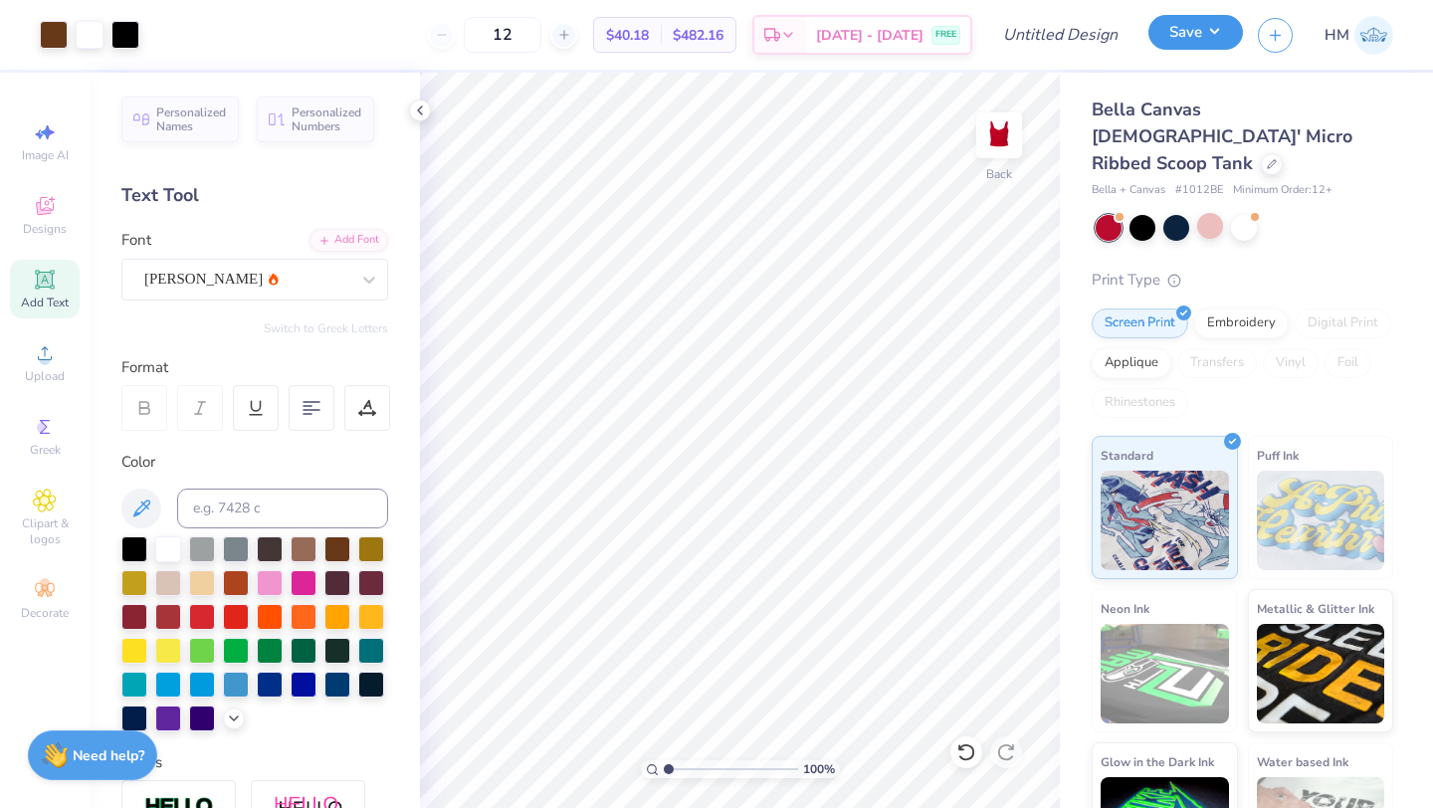
click at [1200, 25] on button "Save" at bounding box center [1196, 32] width 95 height 35
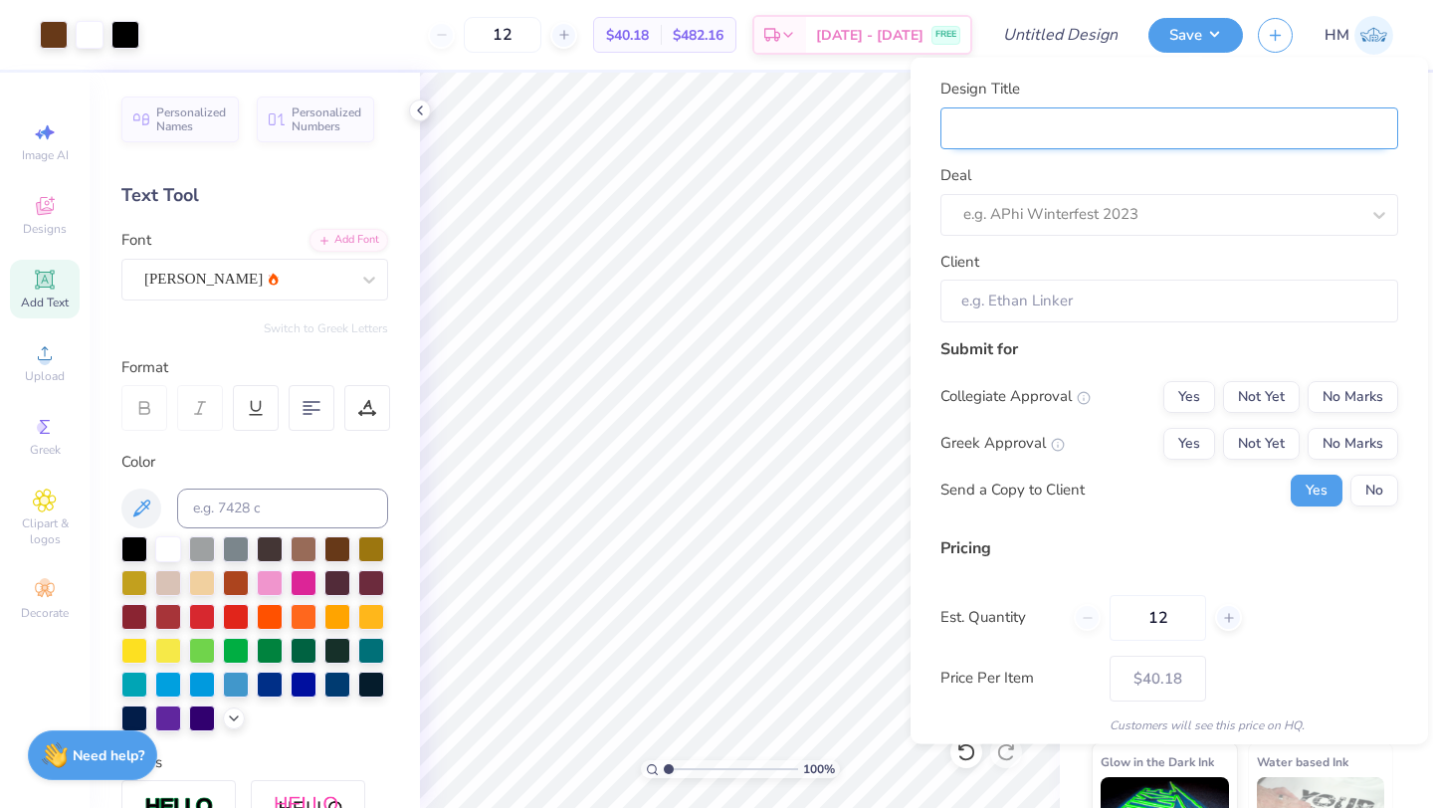
click at [1095, 132] on input "Design Title" at bounding box center [1170, 128] width 458 height 43
type input "Alpha Epsilon Phi Homecoming 2025"
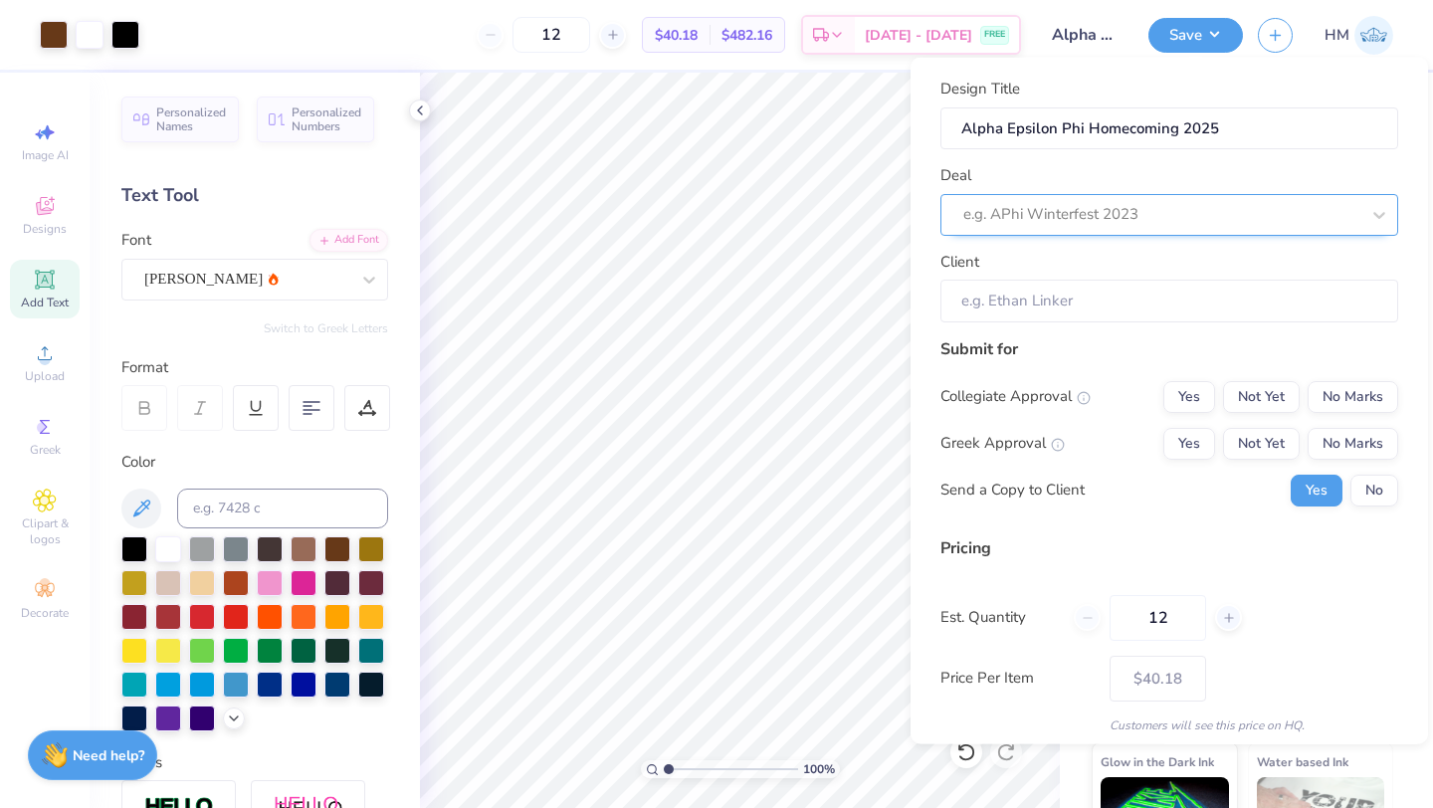
click at [1087, 207] on div at bounding box center [1161, 214] width 396 height 27
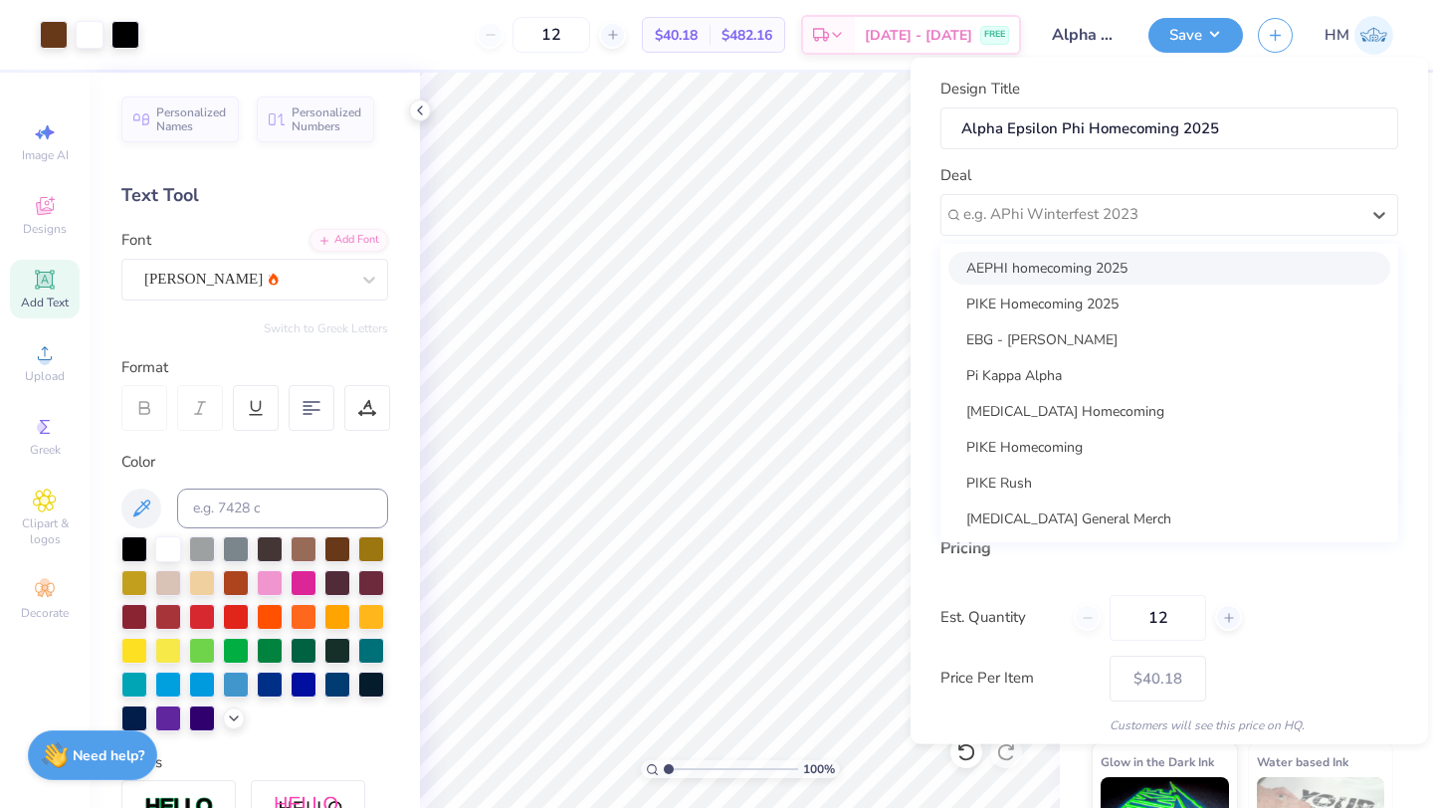
click at [1066, 270] on div "AEPHI homecoming 2025" at bounding box center [1170, 267] width 442 height 33
type input "Anna Boosky"
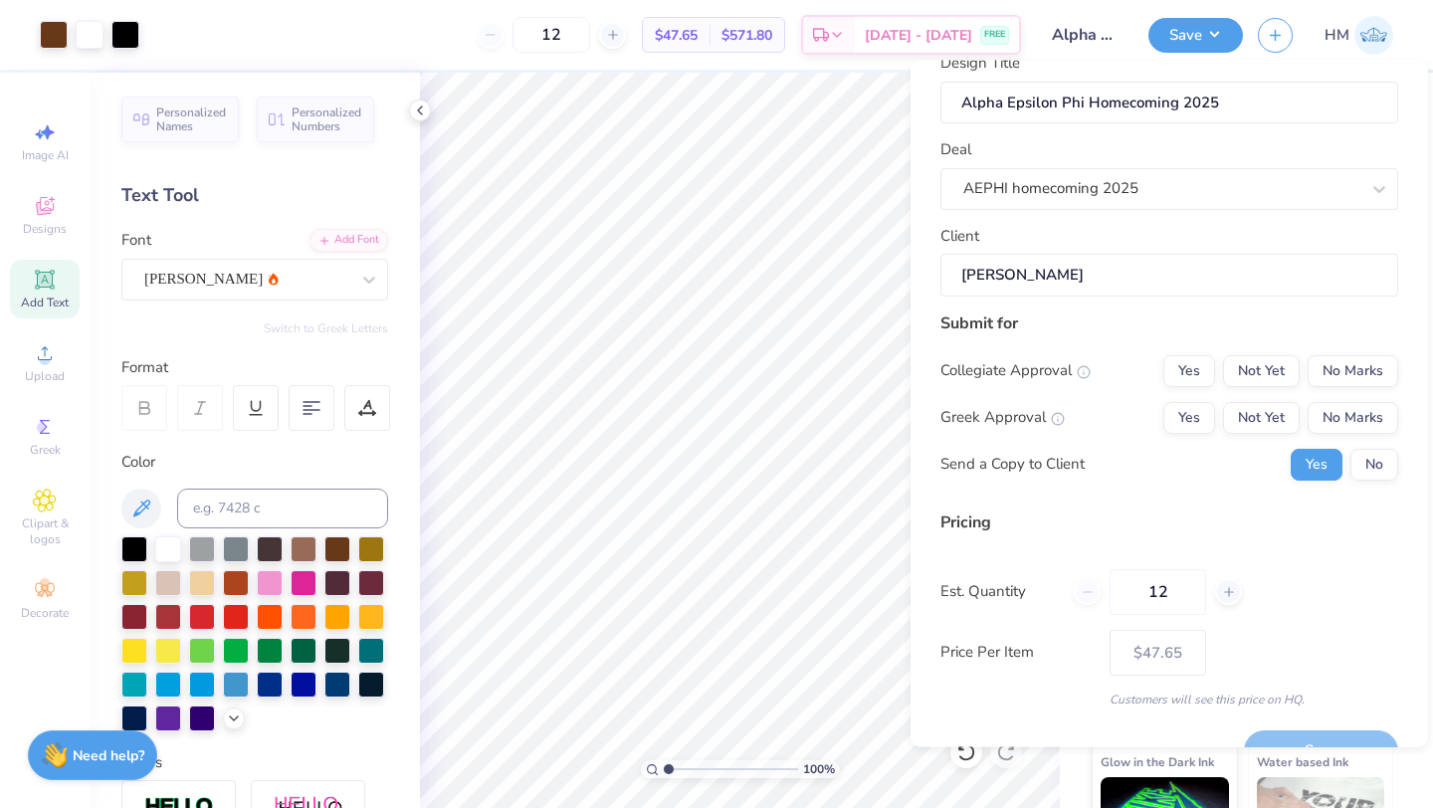
scroll to position [63, 0]
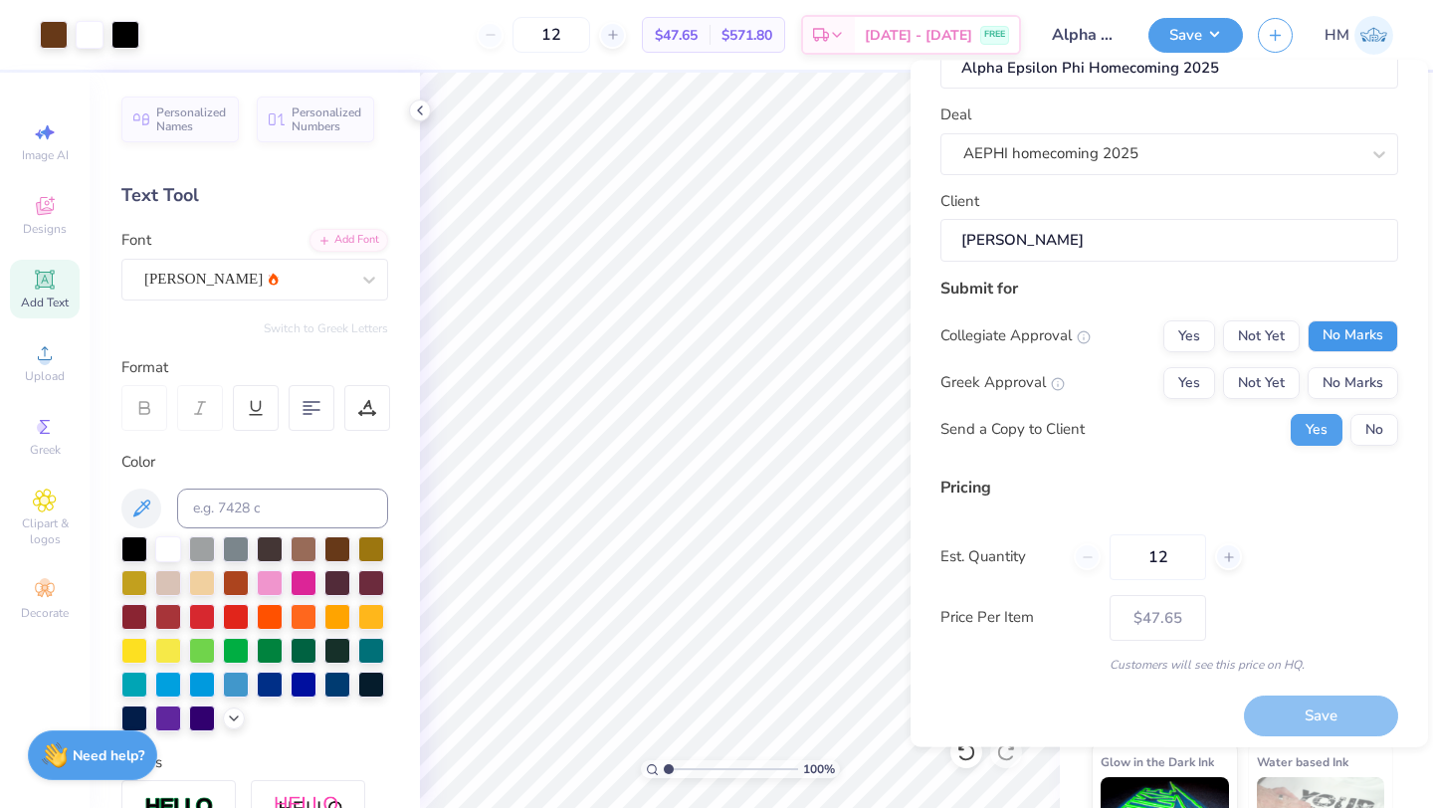
click at [1340, 337] on button "No Marks" at bounding box center [1353, 336] width 91 height 32
click at [1237, 384] on button "Not Yet" at bounding box center [1261, 383] width 77 height 32
type input "$47.65"
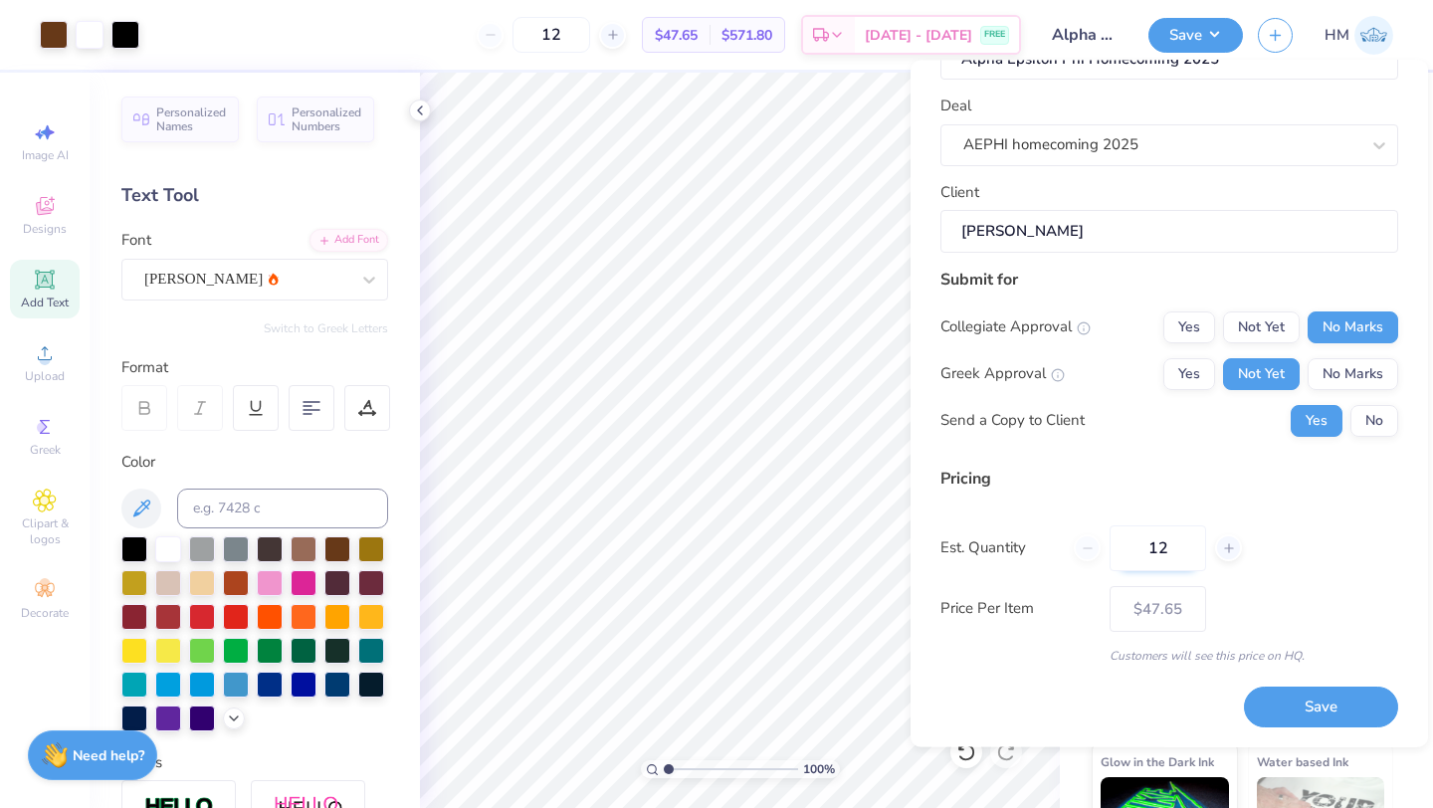
click at [1171, 547] on input "12" at bounding box center [1158, 549] width 97 height 46
type input "0"
type input "045"
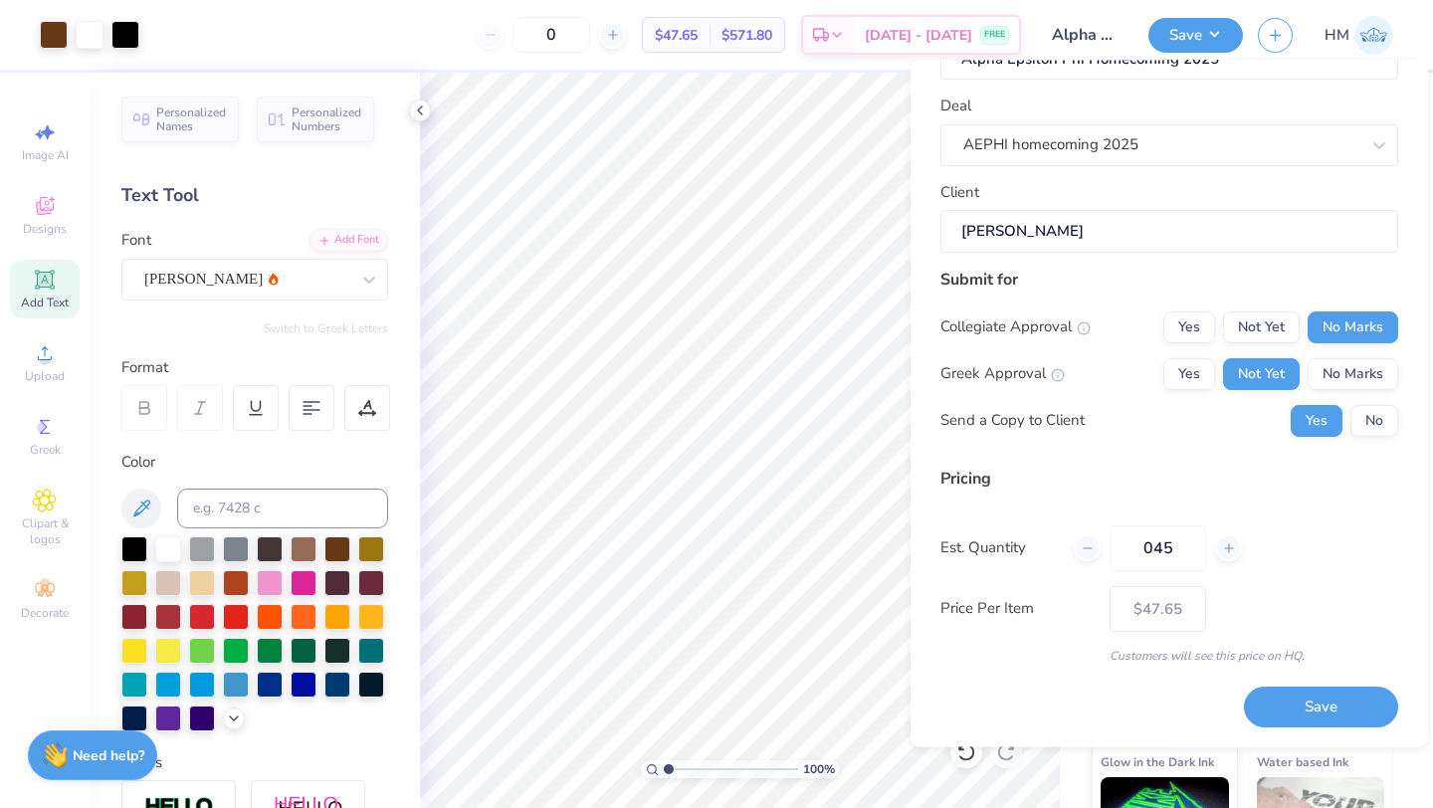
type input "45"
type input "$27.33"
type input "045"
click at [1155, 484] on div "Pricing" at bounding box center [1170, 479] width 458 height 24
click at [1320, 712] on button "Save" at bounding box center [1321, 708] width 154 height 41
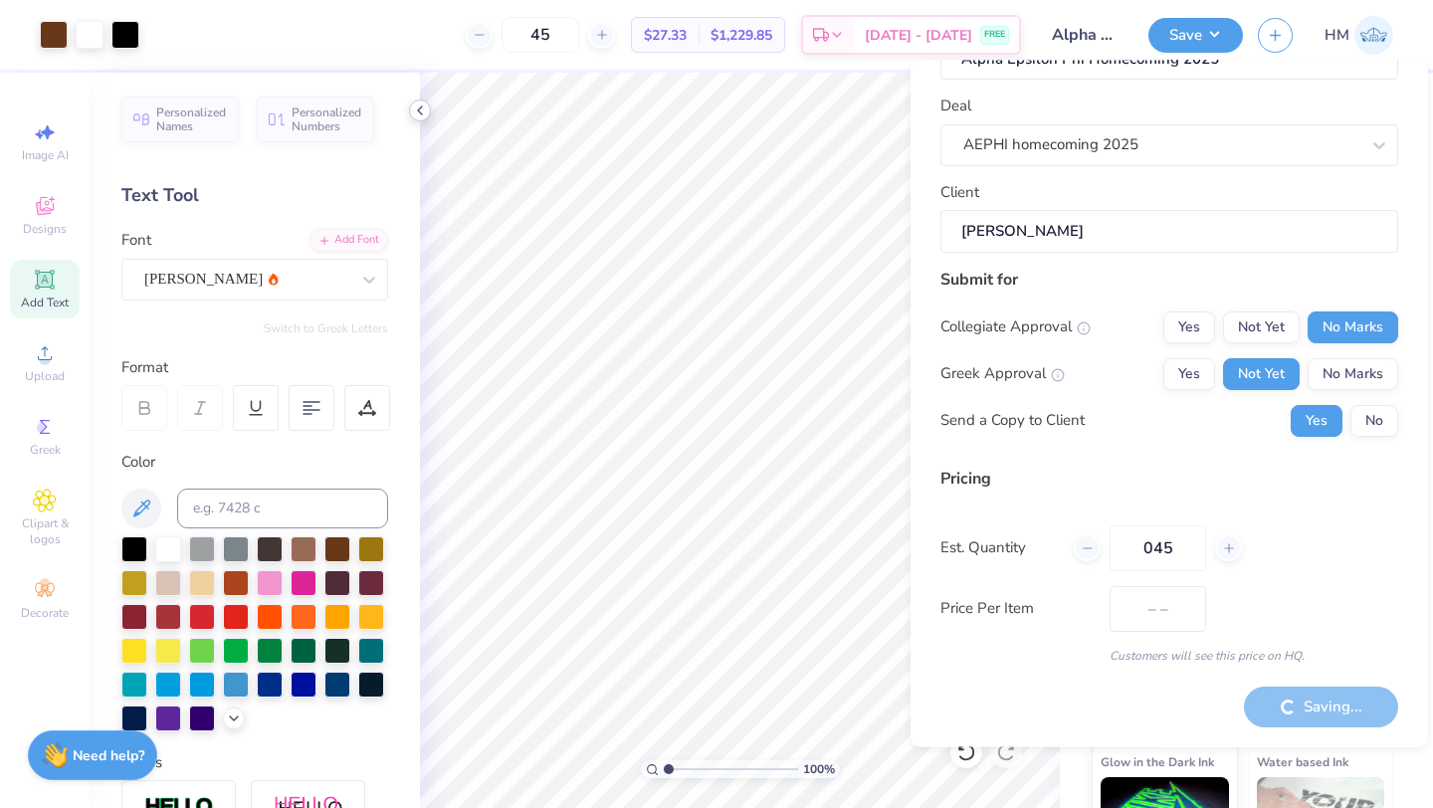
type input "$27.33"
click at [416, 108] on icon at bounding box center [420, 111] width 16 height 16
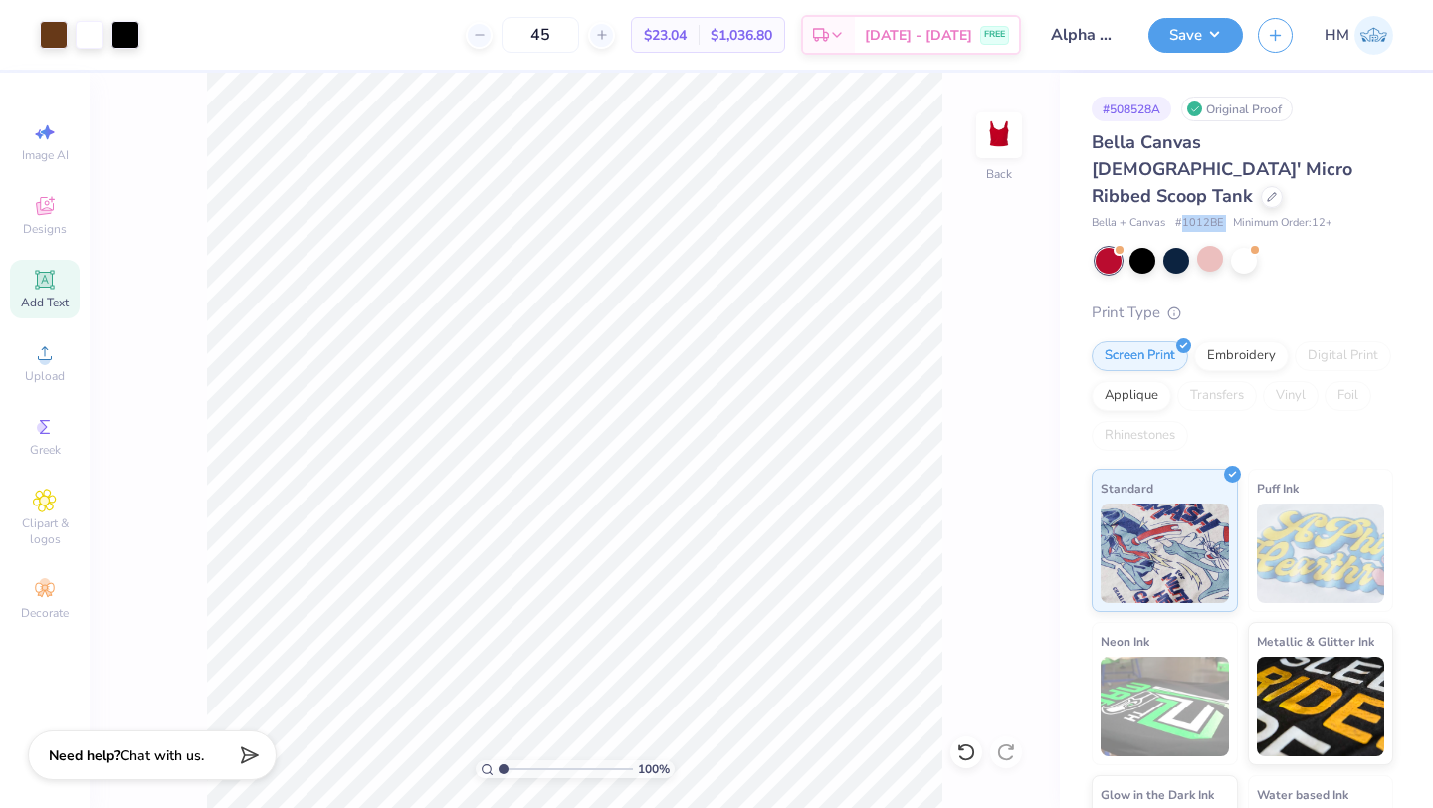
drag, startPoint x: 1181, startPoint y: 198, endPoint x: 1227, endPoint y: 202, distance: 46.0
click at [1227, 215] on div "Bella + Canvas # 1012BE Minimum Order: 12 +" at bounding box center [1243, 223] width 302 height 17
copy span "1012BE"
